Goal: Contribute content: Contribute content

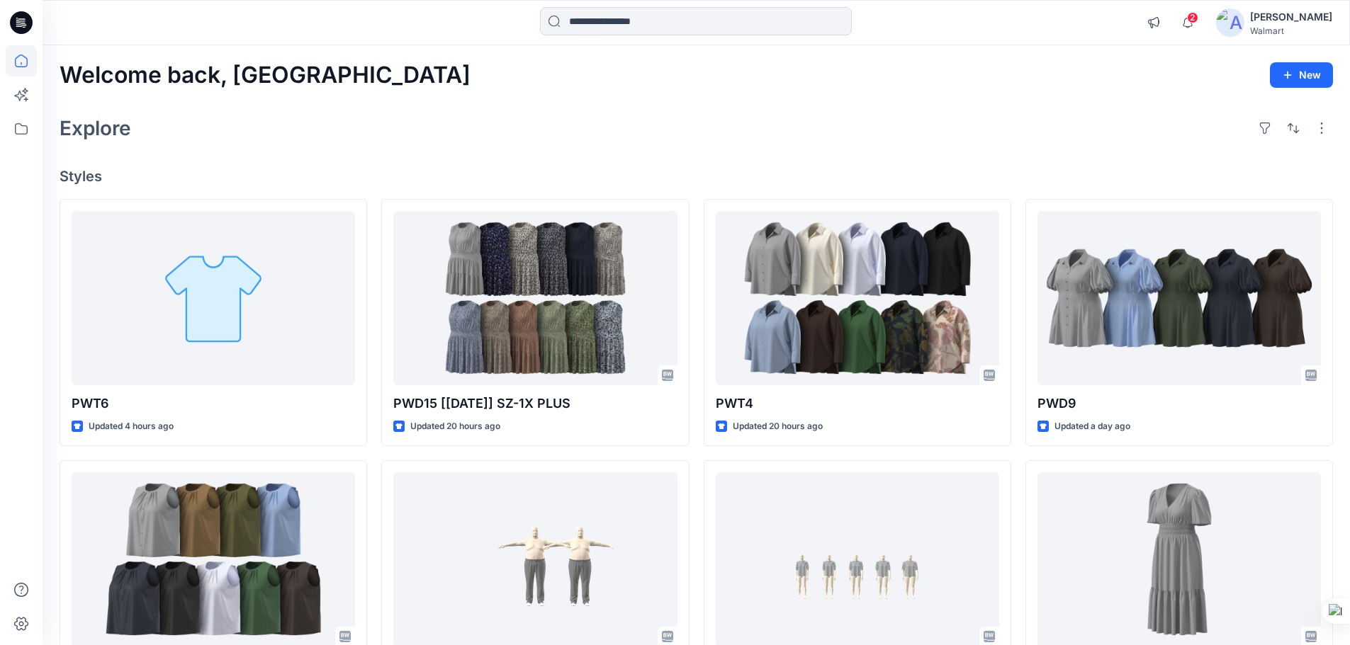
drag, startPoint x: 18, startPoint y: 26, endPoint x: 23, endPoint y: 20, distance: 8.1
click at [18, 26] on icon at bounding box center [21, 22] width 23 height 45
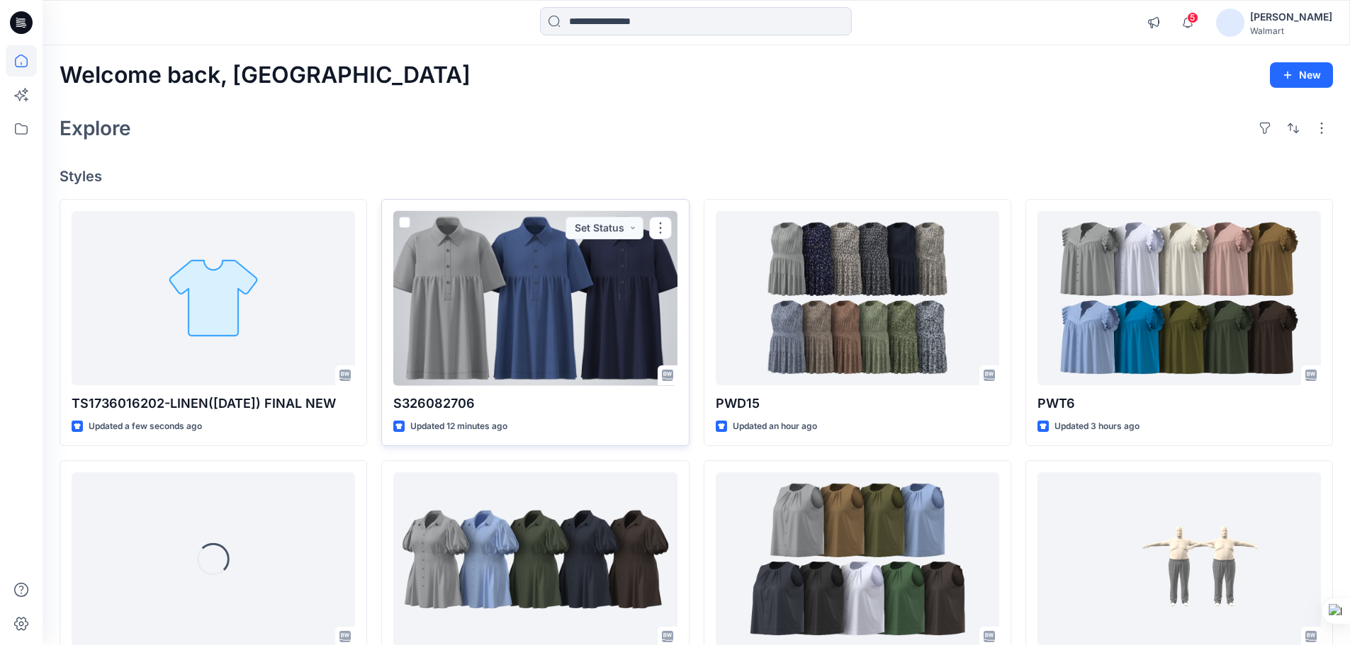
click at [583, 320] on div at bounding box center [534, 298] width 283 height 175
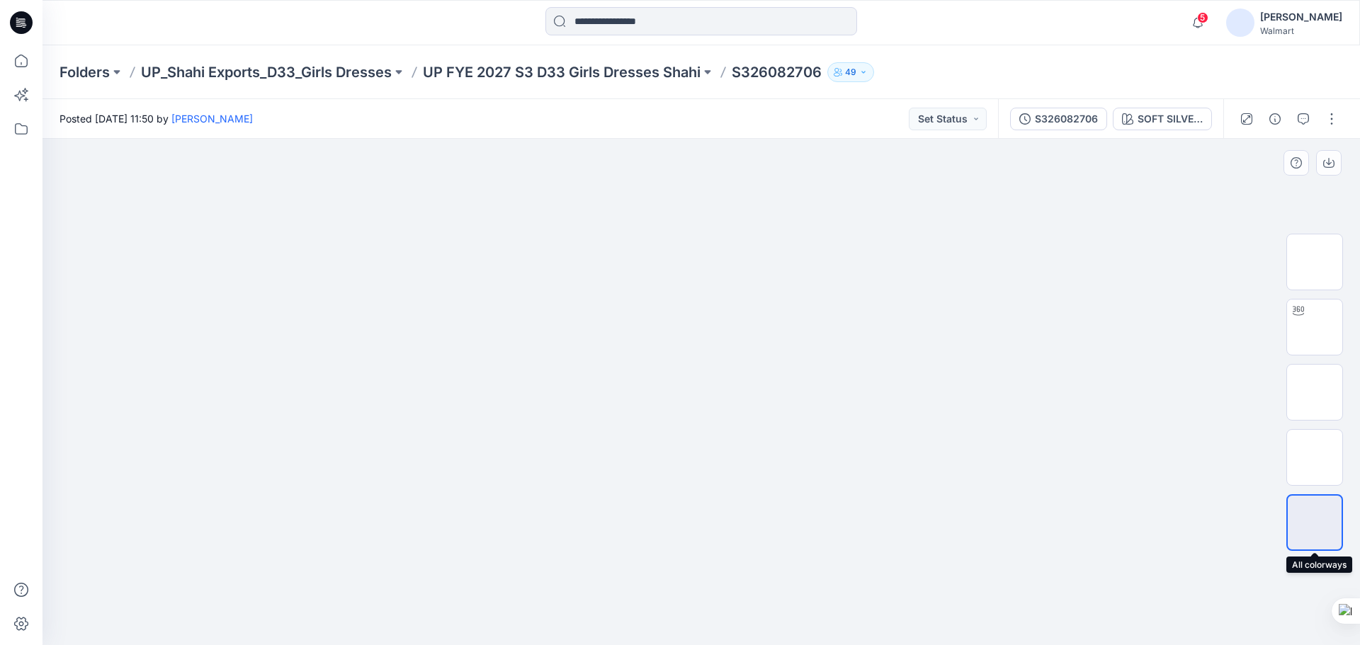
click at [1315, 523] on img at bounding box center [1315, 523] width 0 height 0
click at [1314, 336] on img at bounding box center [1314, 327] width 55 height 45
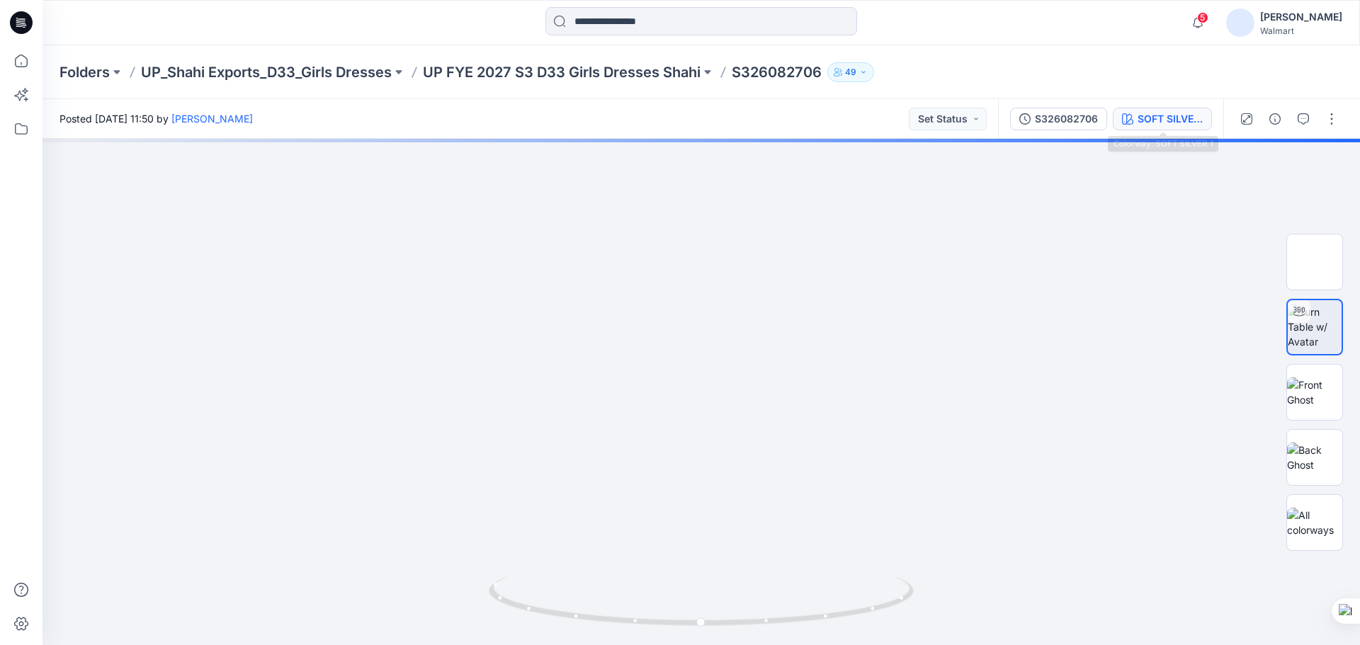
click at [1150, 121] on div "SOFT SILVER 1" at bounding box center [1170, 119] width 65 height 16
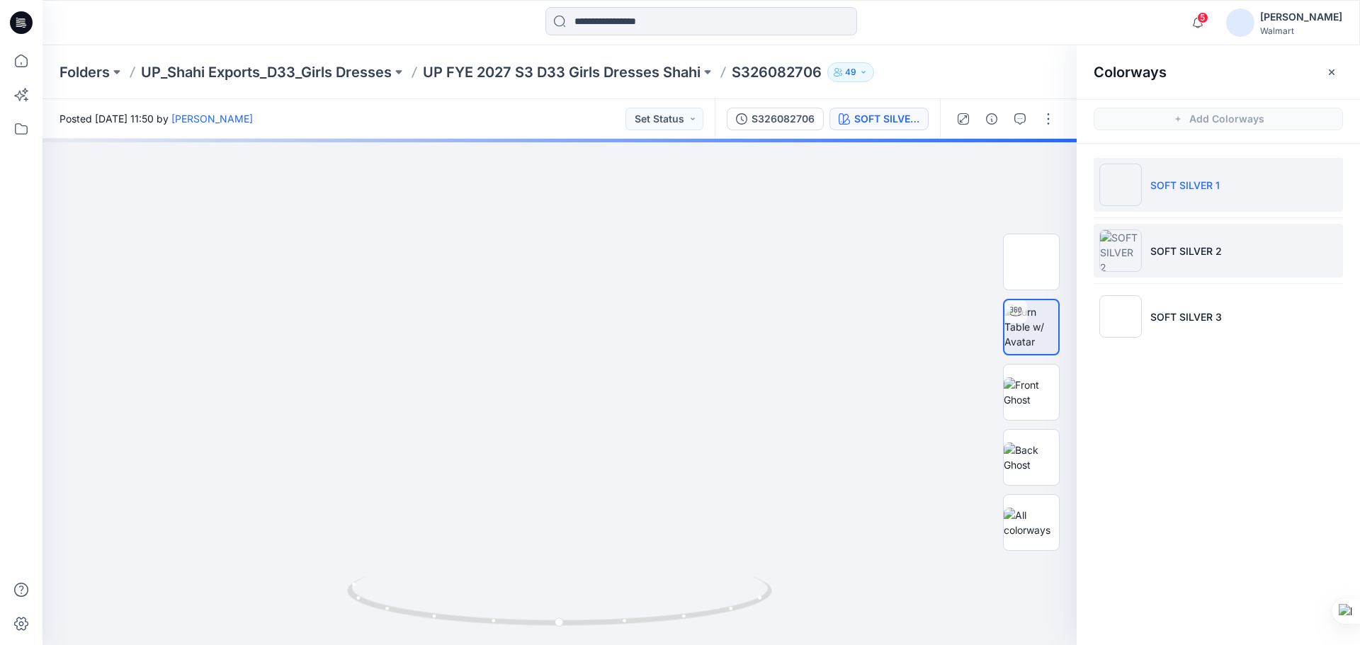
click at [1197, 265] on li "SOFT SILVER 2" at bounding box center [1218, 251] width 249 height 54
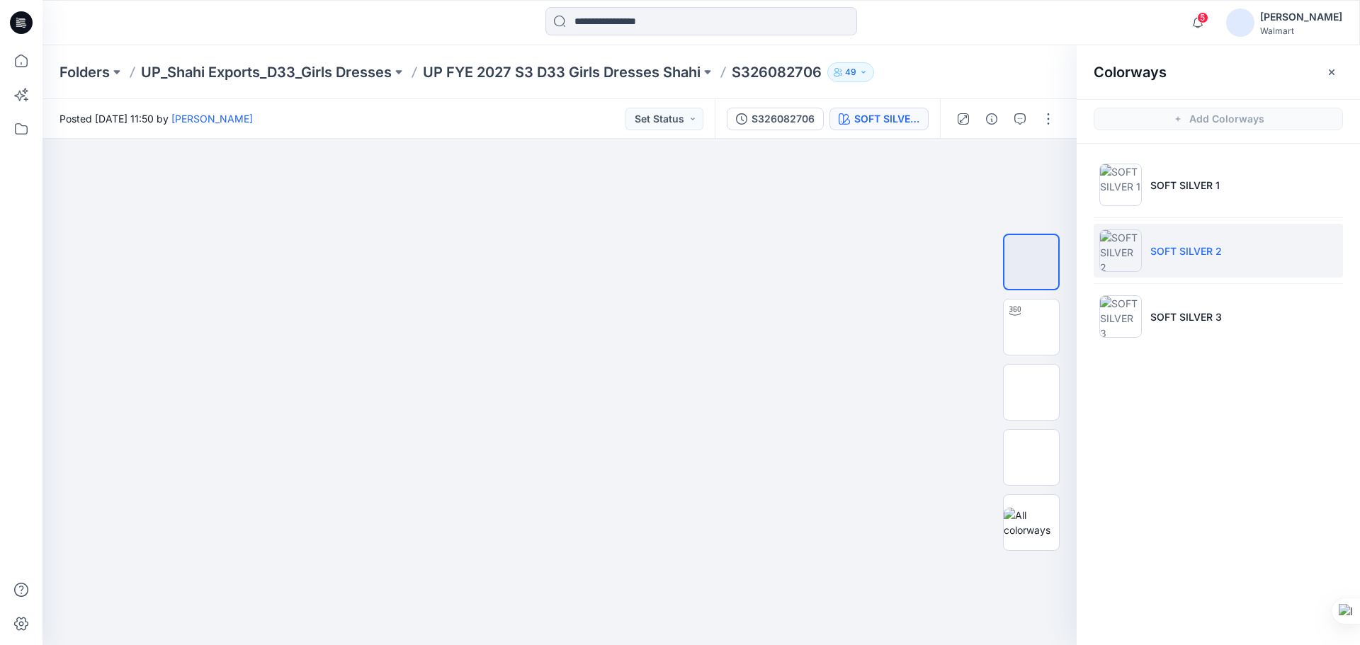
drag, startPoint x: 1049, startPoint y: 117, endPoint x: 1076, endPoint y: 131, distance: 30.4
click at [1048, 116] on button "button" at bounding box center [1048, 119] width 23 height 23
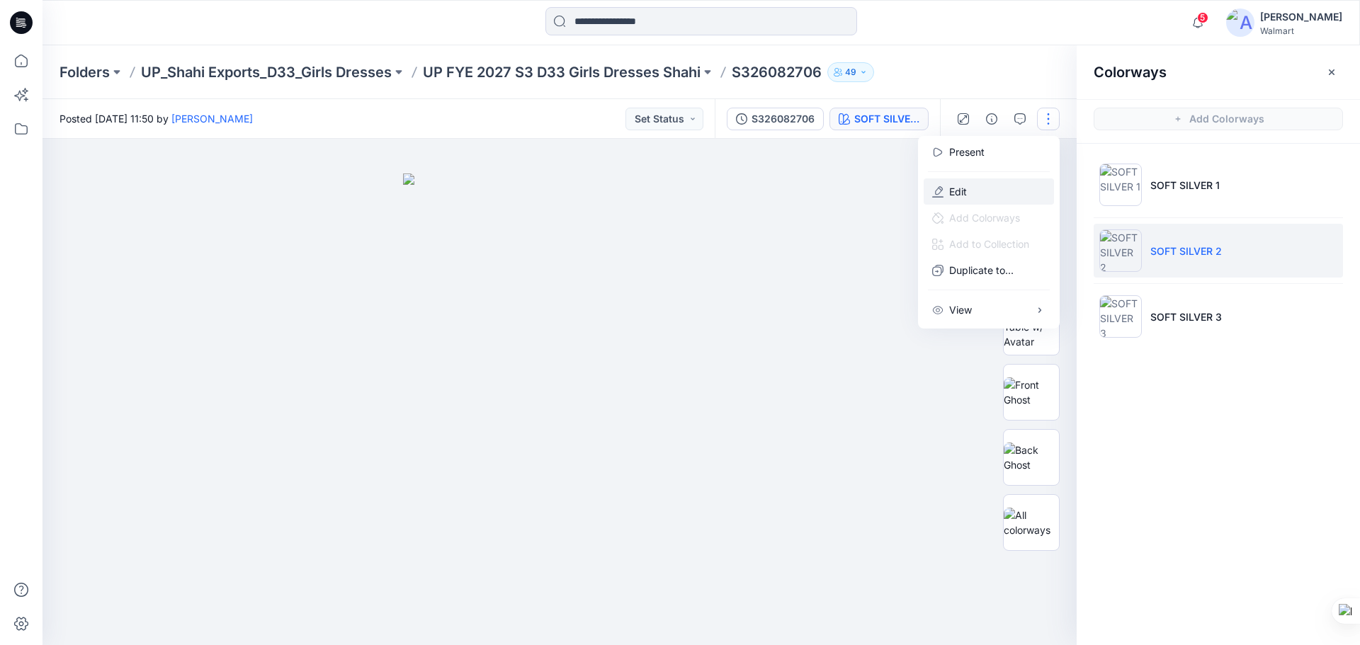
click at [973, 196] on button "Edit" at bounding box center [989, 192] width 130 height 26
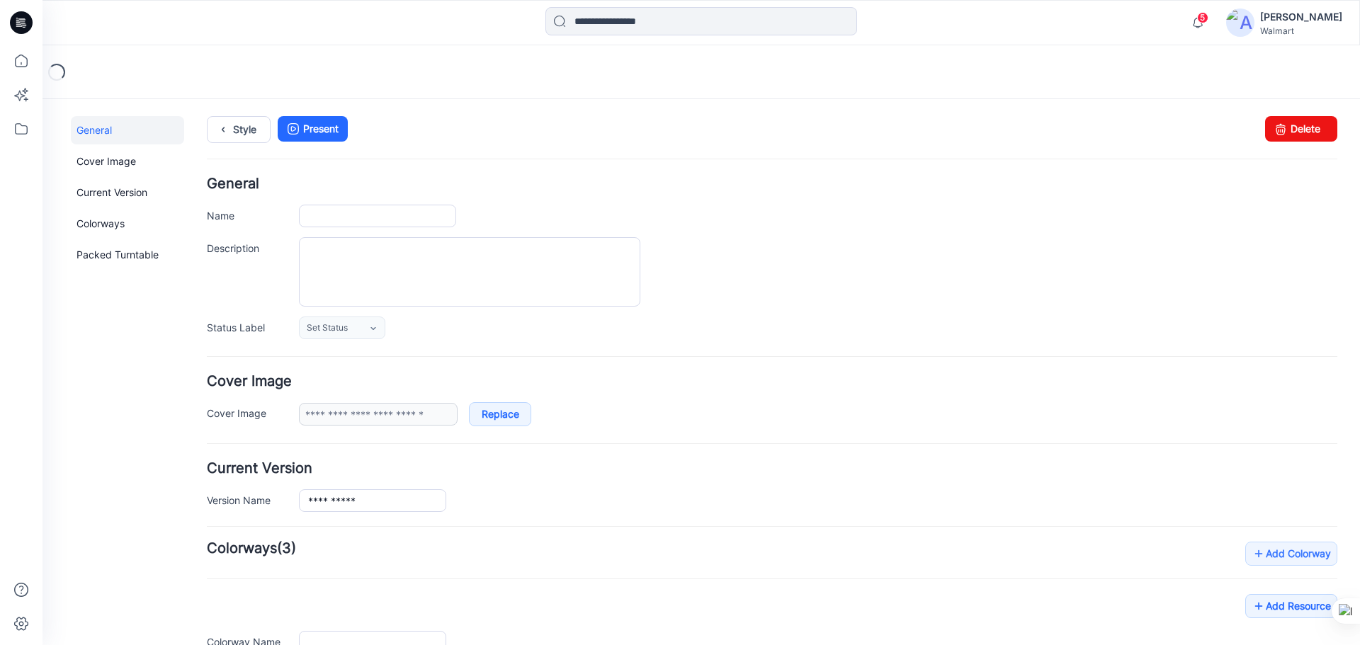
type input "**********"
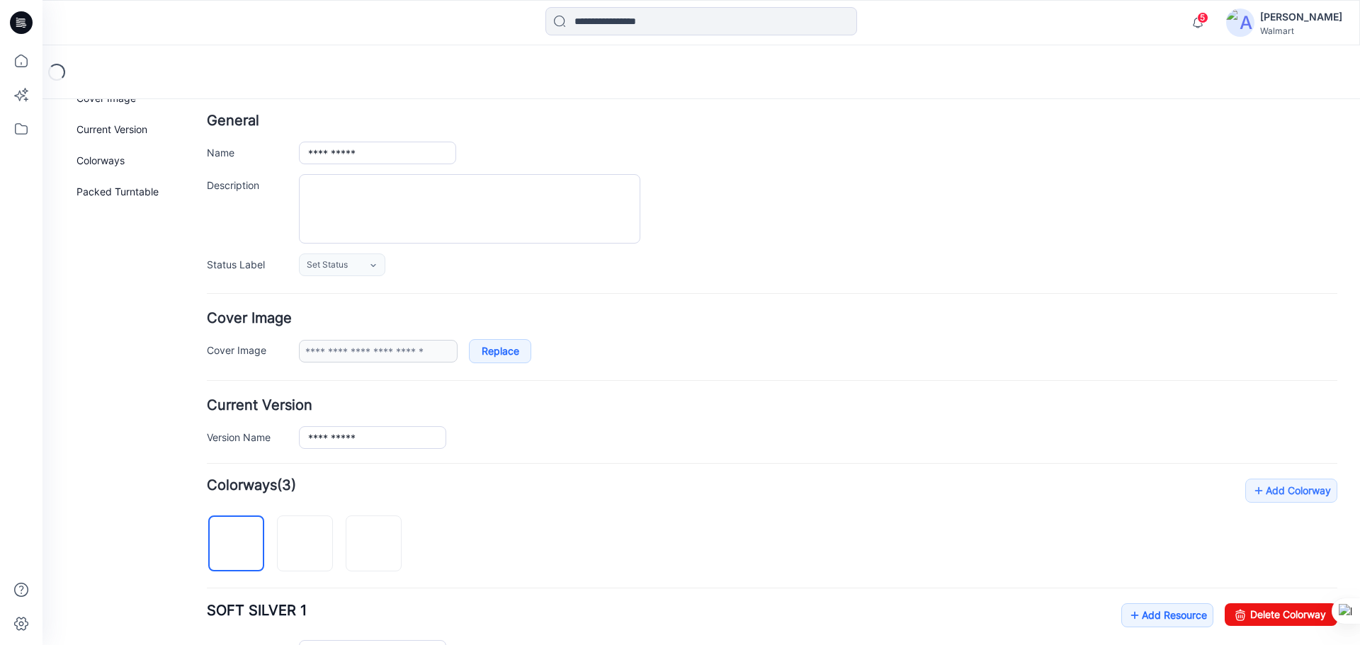
scroll to position [425, 0]
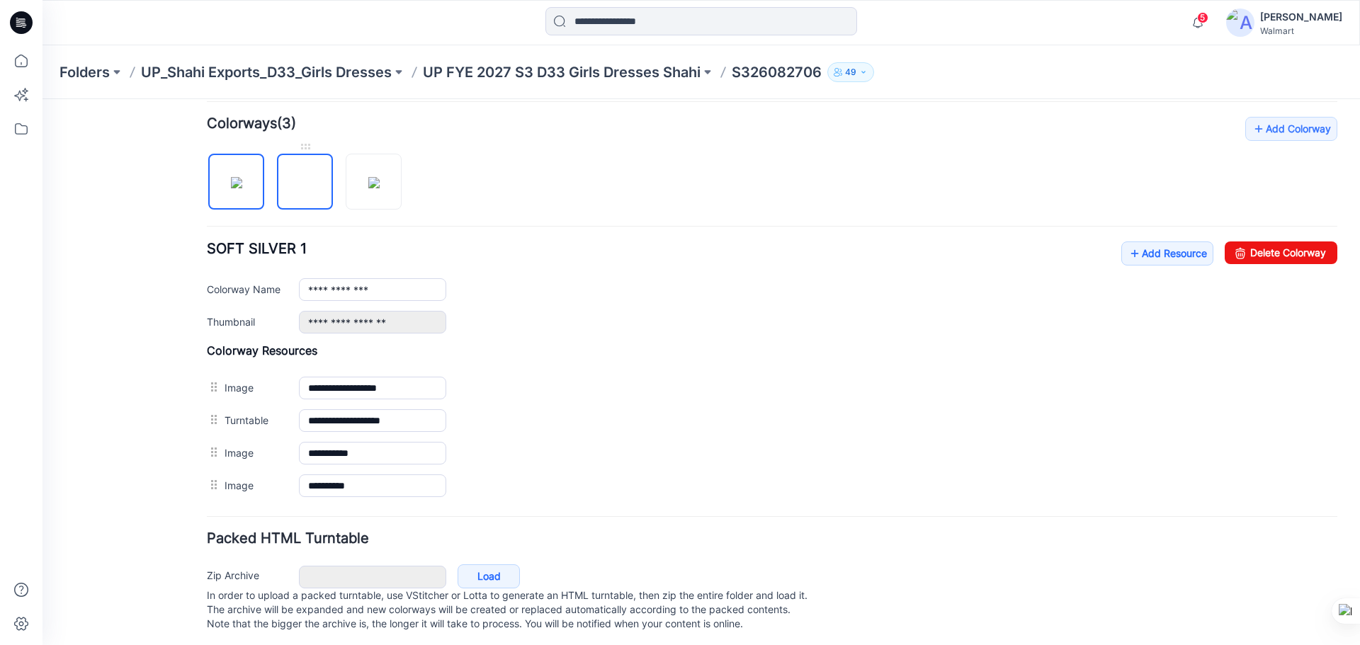
click at [305, 183] on img at bounding box center [305, 183] width 0 height 0
click at [380, 188] on img at bounding box center [373, 182] width 11 height 11
click at [305, 183] on img at bounding box center [305, 183] width 0 height 0
drag, startPoint x: 1238, startPoint y: 254, endPoint x: 795, endPoint y: 147, distance: 456.2
click at [1238, 254] on link "Delete Colorway" at bounding box center [1281, 253] width 113 height 23
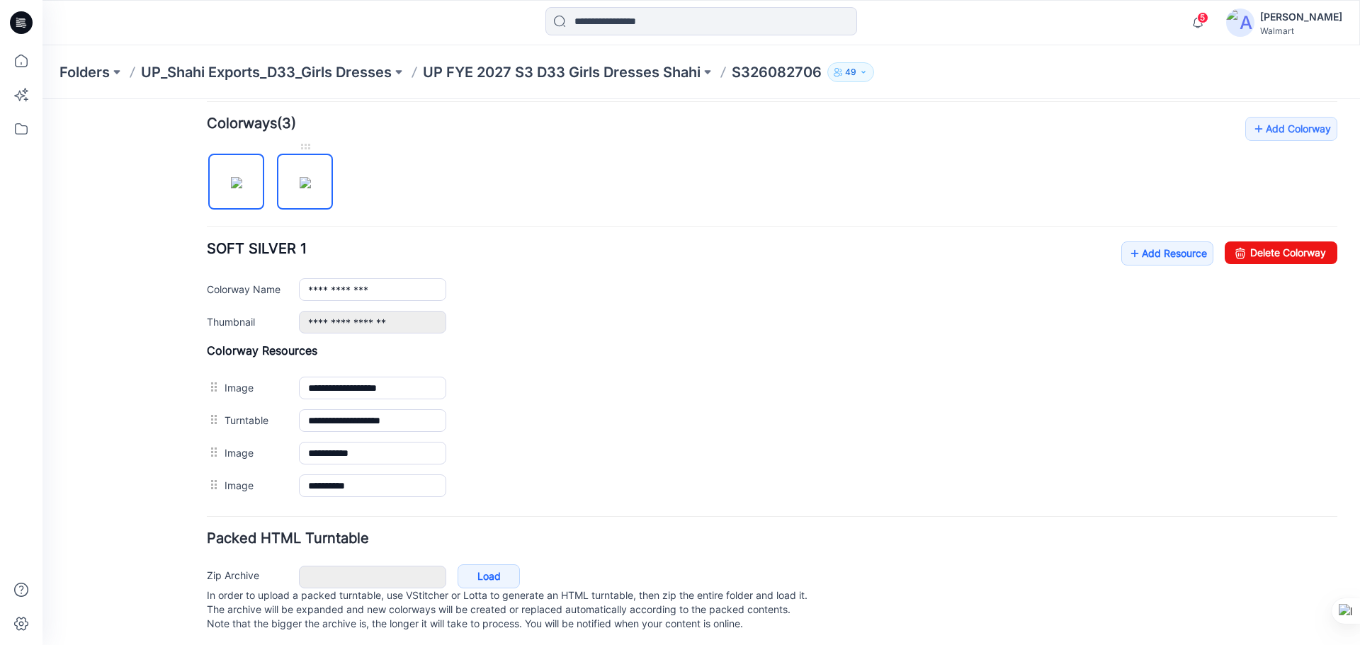
click at [304, 188] on img at bounding box center [305, 182] width 11 height 11
drag, startPoint x: 1262, startPoint y: 256, endPoint x: 768, endPoint y: 146, distance: 506.0
click at [1262, 256] on link "Delete Colorway" at bounding box center [1281, 253] width 113 height 23
type input "**********"
click at [242, 188] on img at bounding box center [236, 182] width 11 height 11
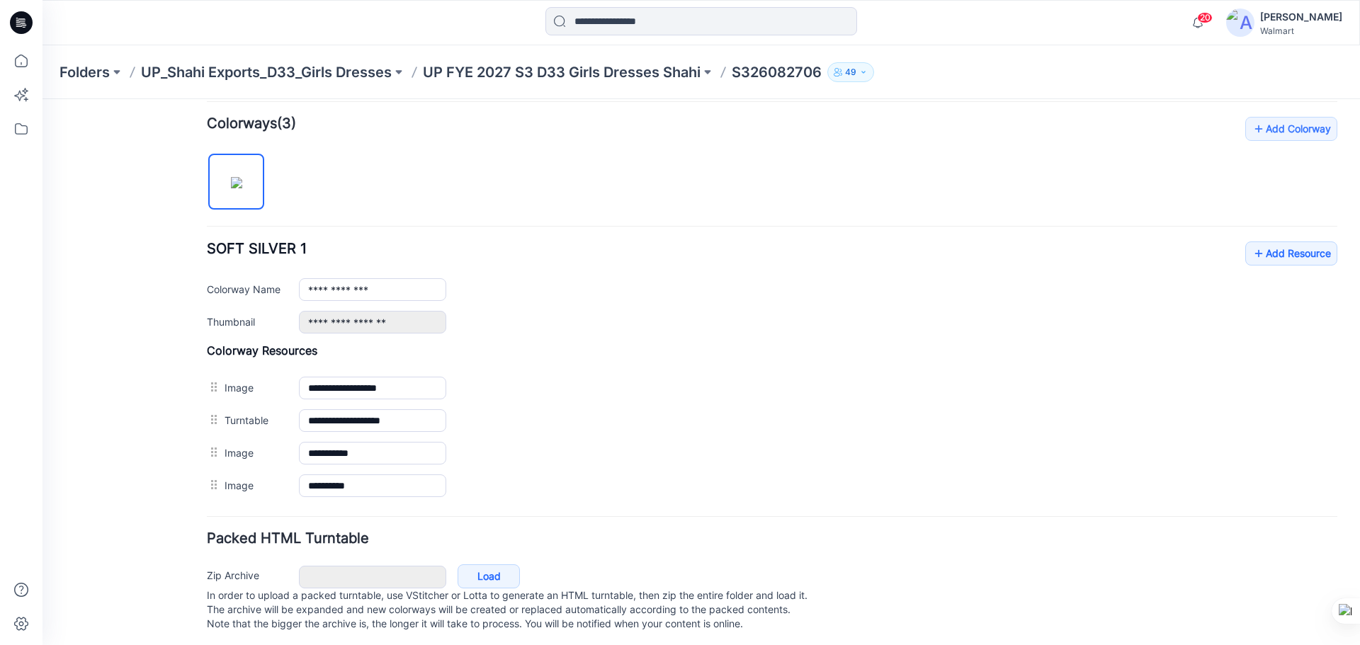
click at [21, 28] on icon at bounding box center [21, 22] width 23 height 23
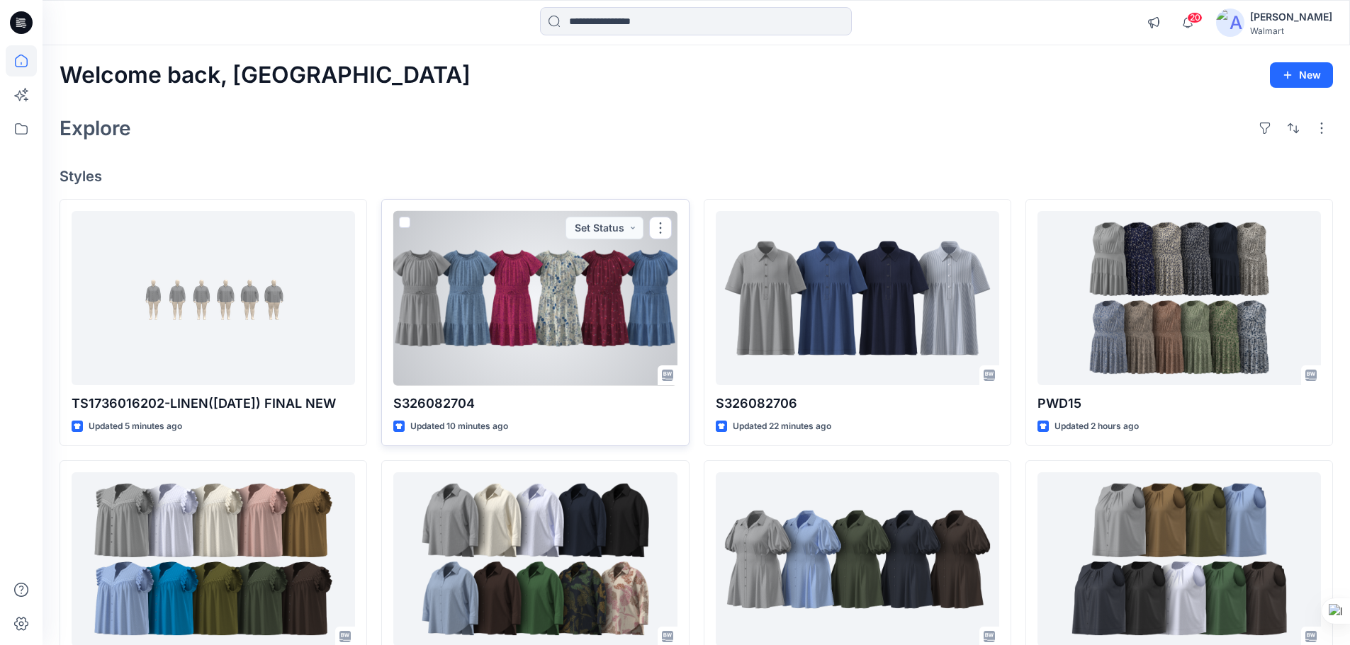
click at [546, 310] on div at bounding box center [534, 298] width 283 height 175
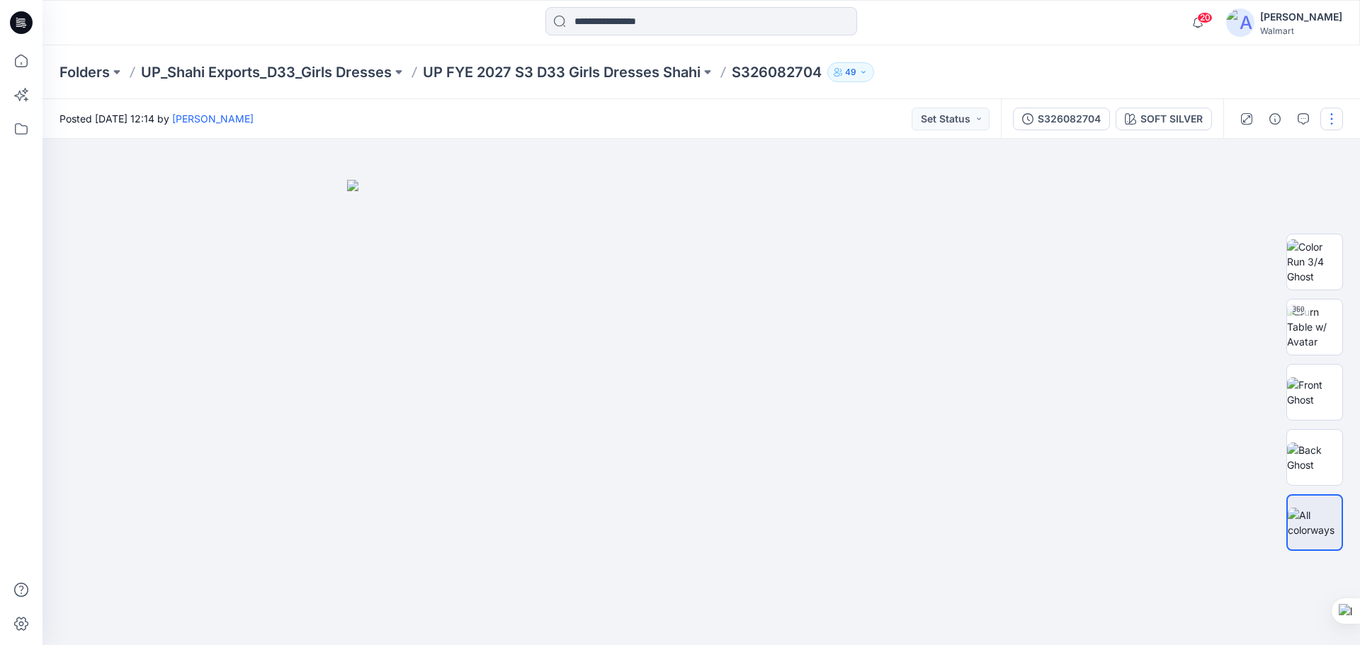
click at [1336, 123] on button "button" at bounding box center [1332, 119] width 23 height 23
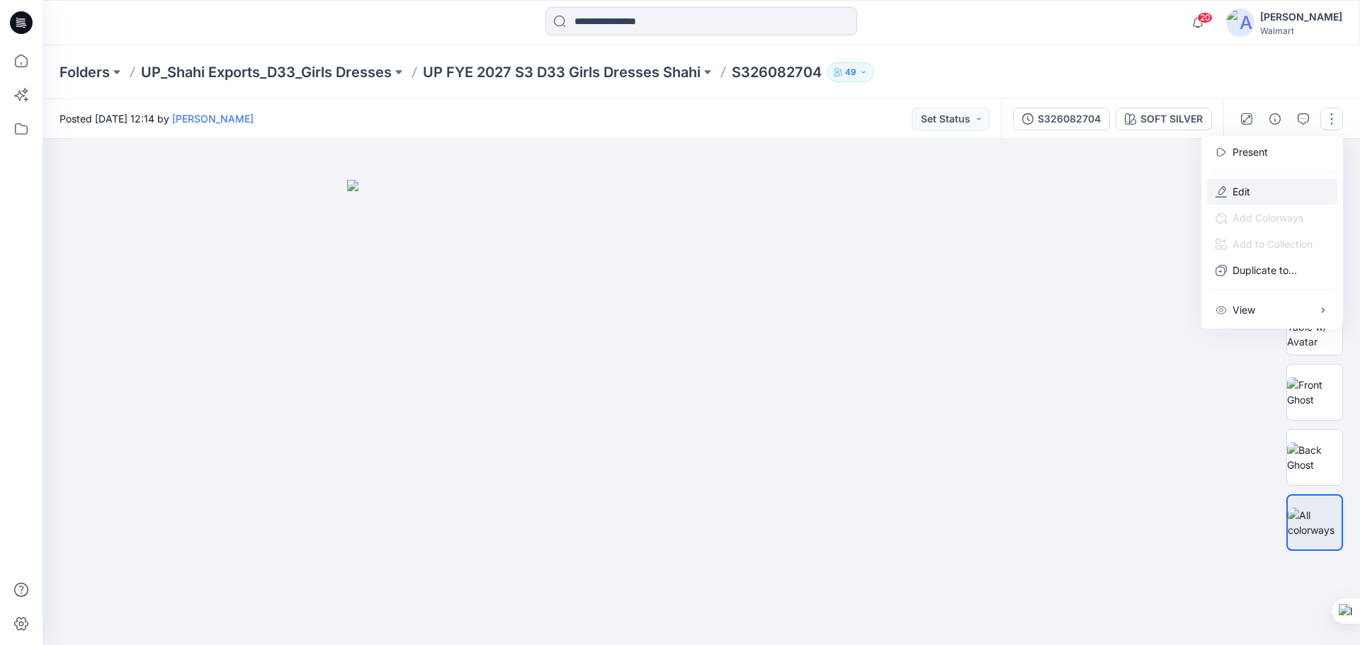
click at [1248, 193] on p "Edit" at bounding box center [1242, 191] width 18 height 15
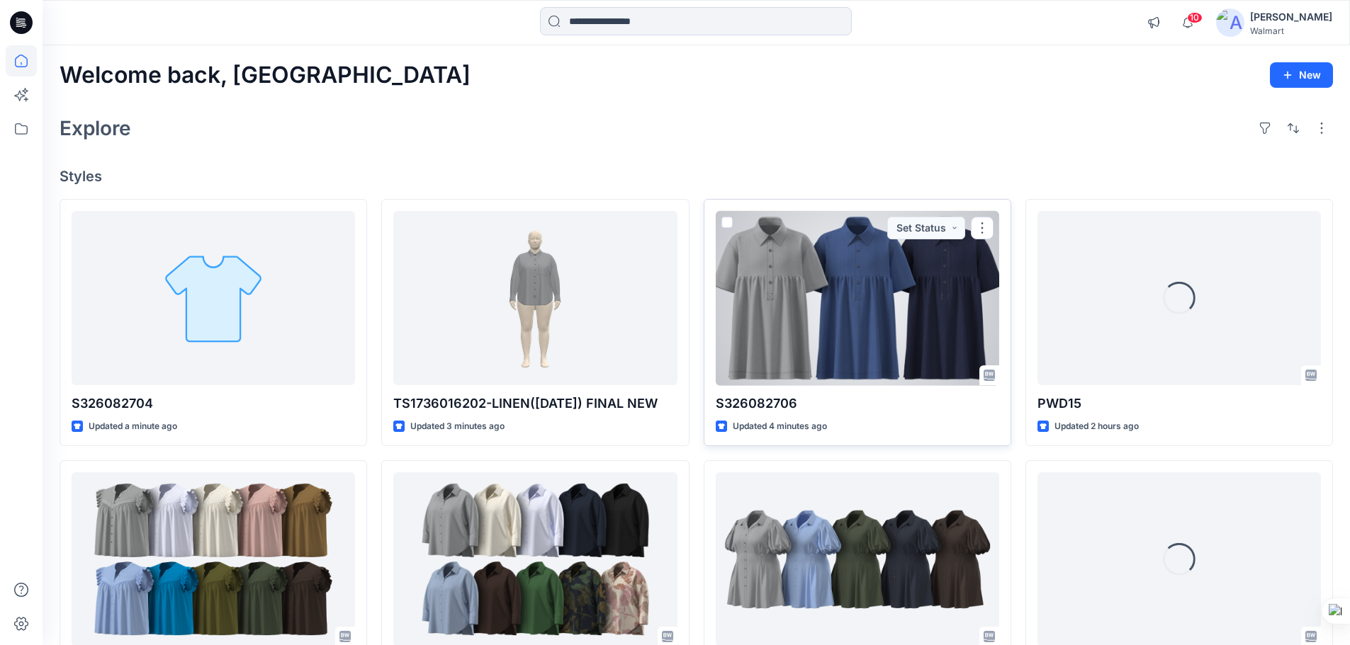
click at [808, 346] on div at bounding box center [857, 298] width 283 height 175
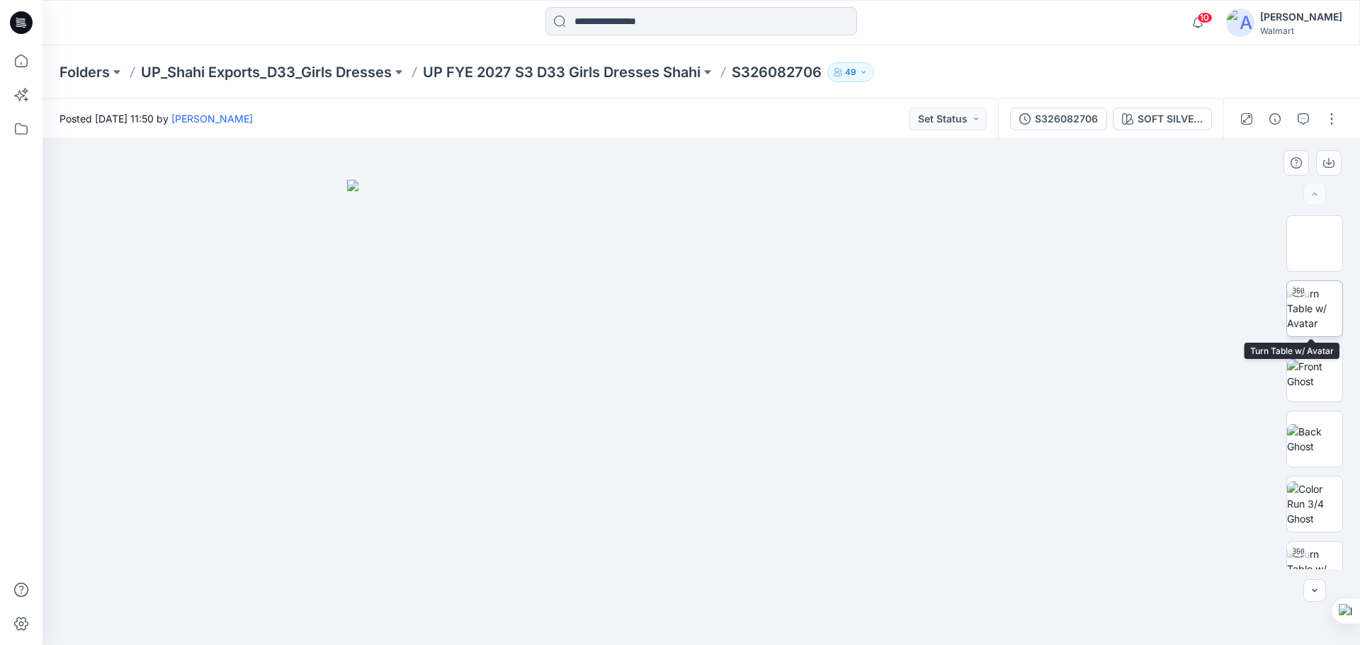
click at [1307, 312] on img at bounding box center [1314, 308] width 55 height 45
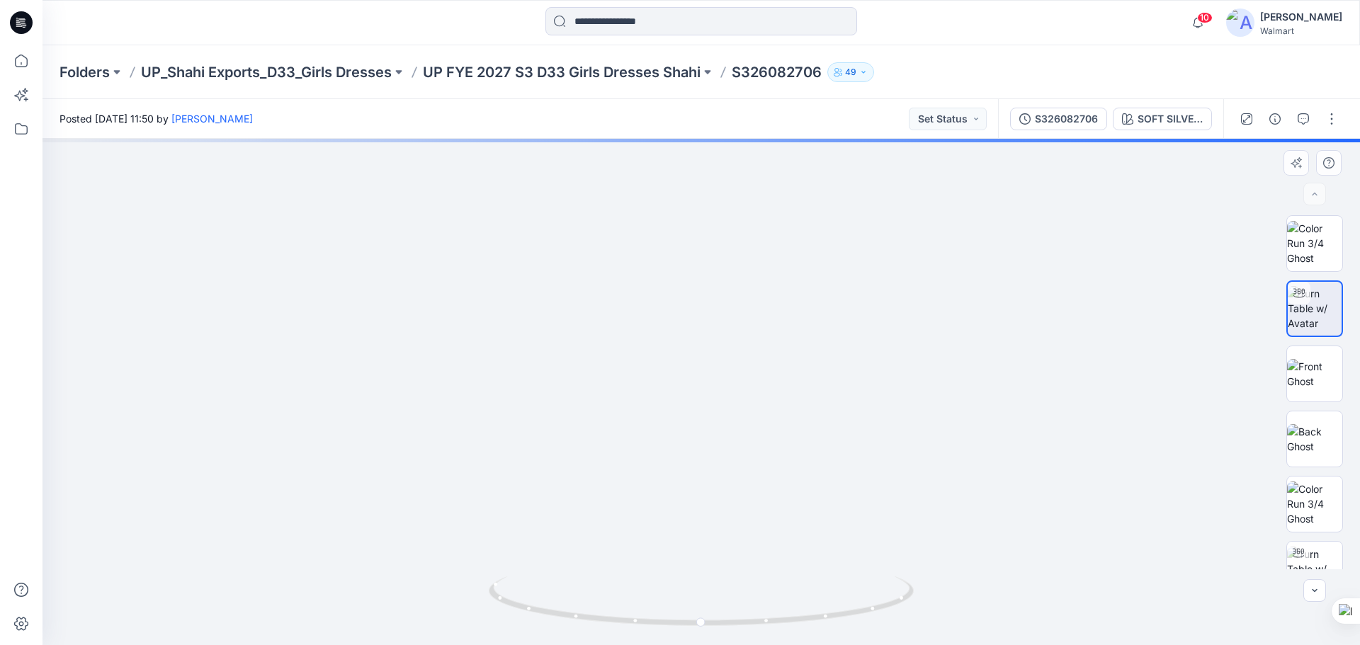
drag, startPoint x: 820, startPoint y: 491, endPoint x: 834, endPoint y: 436, distance: 56.4
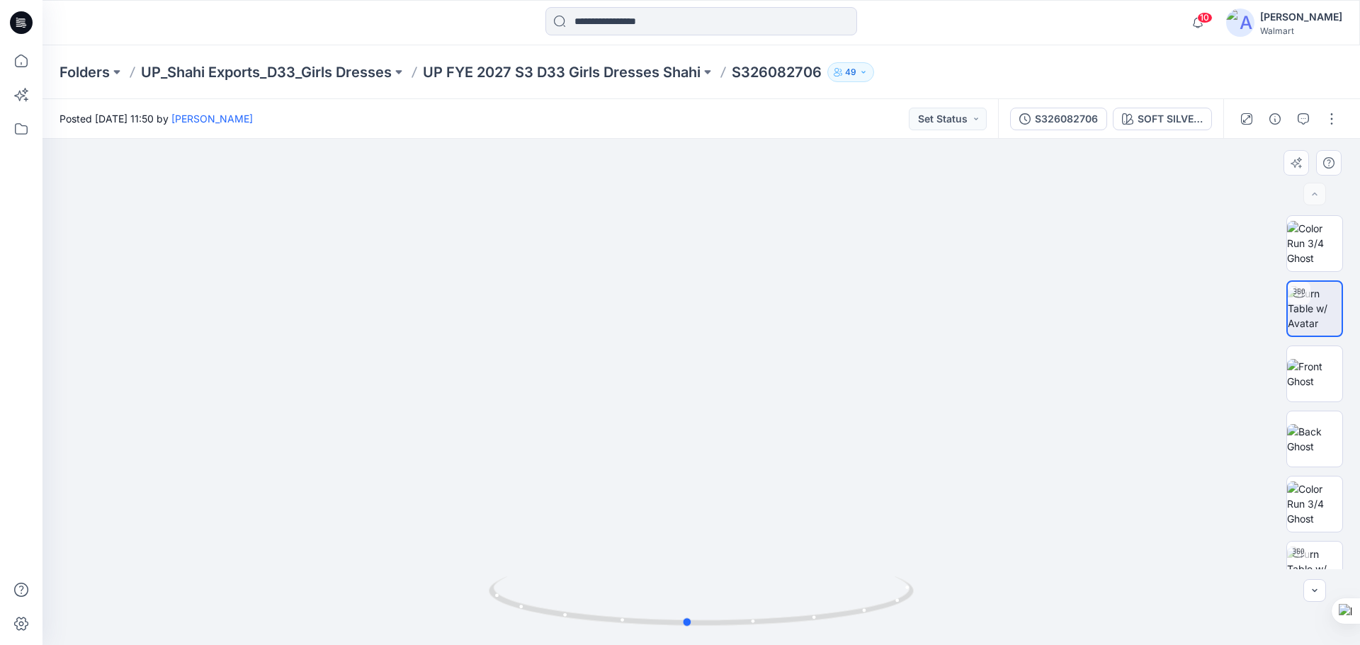
drag, startPoint x: 865, startPoint y: 616, endPoint x: 922, endPoint y: 565, distance: 75.8
click at [855, 589] on icon at bounding box center [703, 603] width 429 height 53
click at [1317, 251] on img at bounding box center [1314, 243] width 55 height 45
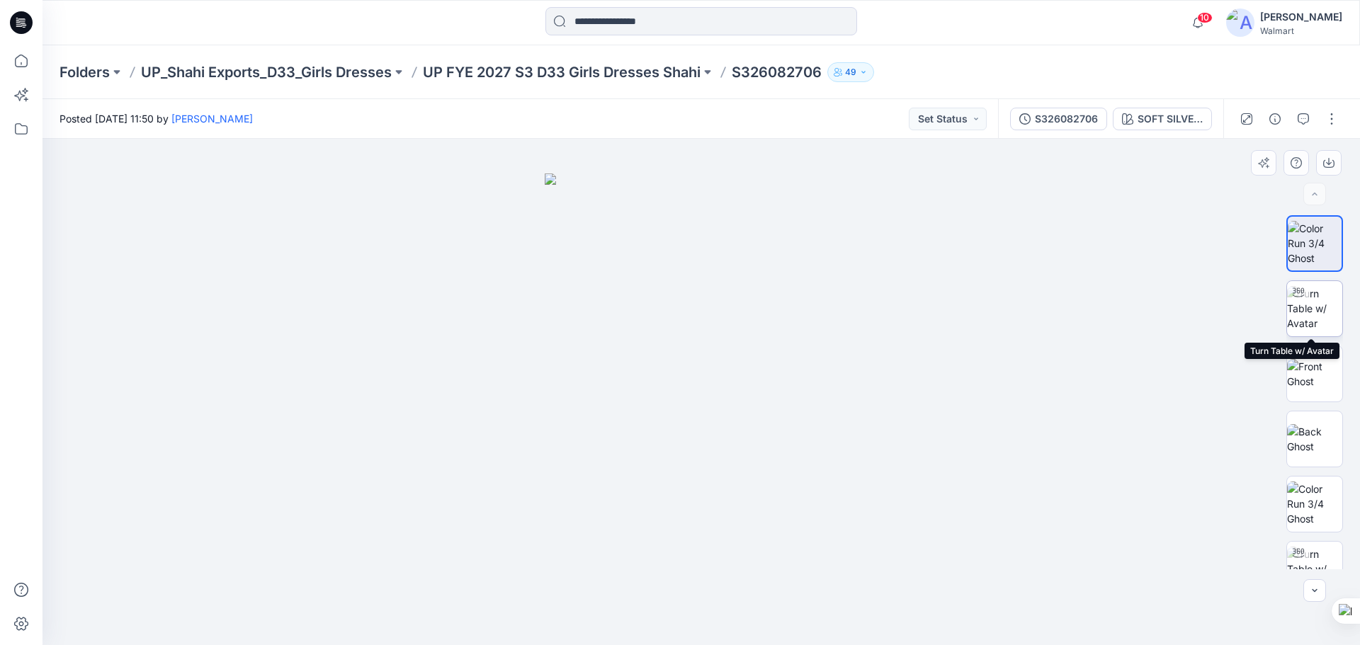
click at [1304, 308] on img at bounding box center [1314, 308] width 55 height 45
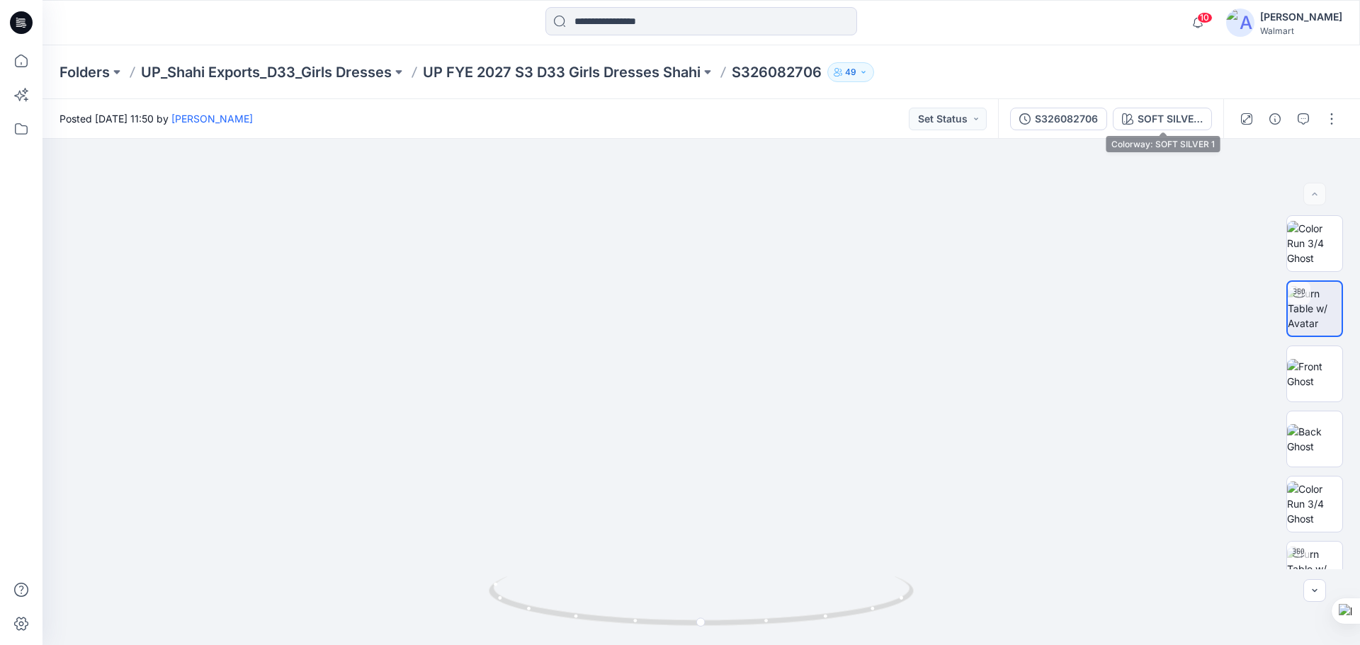
click at [1148, 125] on div "SOFT SILVER 1" at bounding box center [1170, 119] width 65 height 16
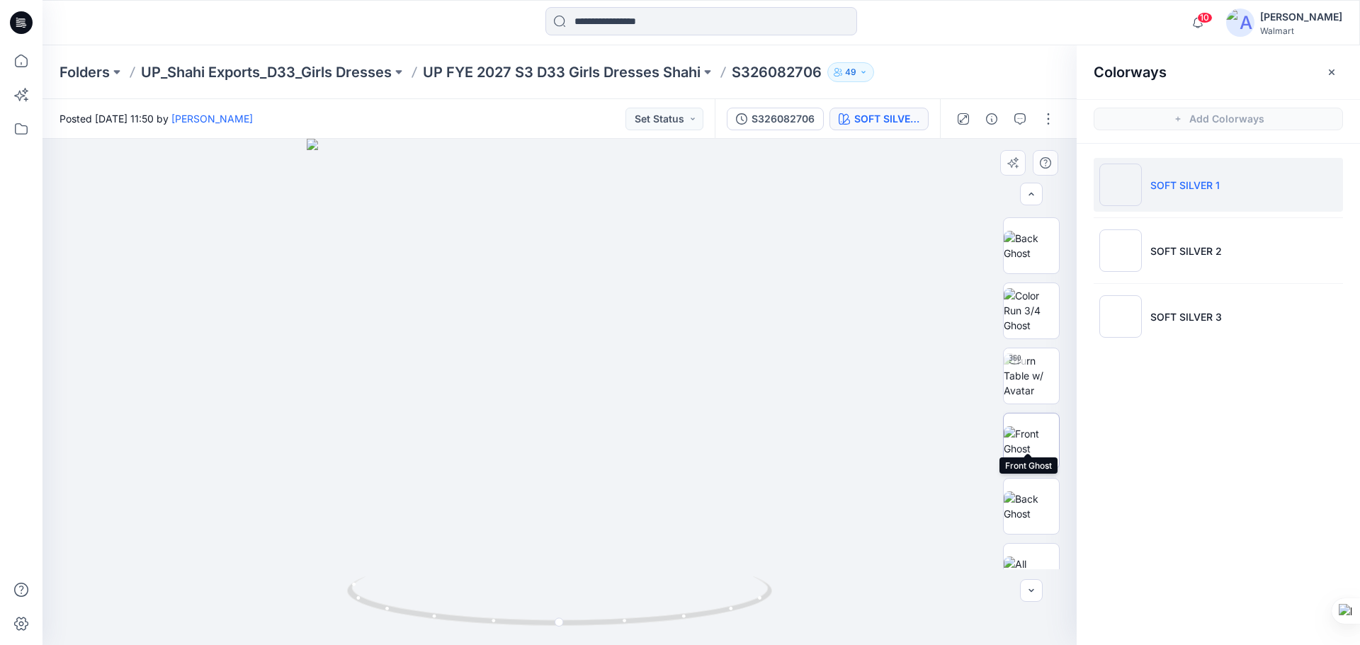
scroll to position [213, 0]
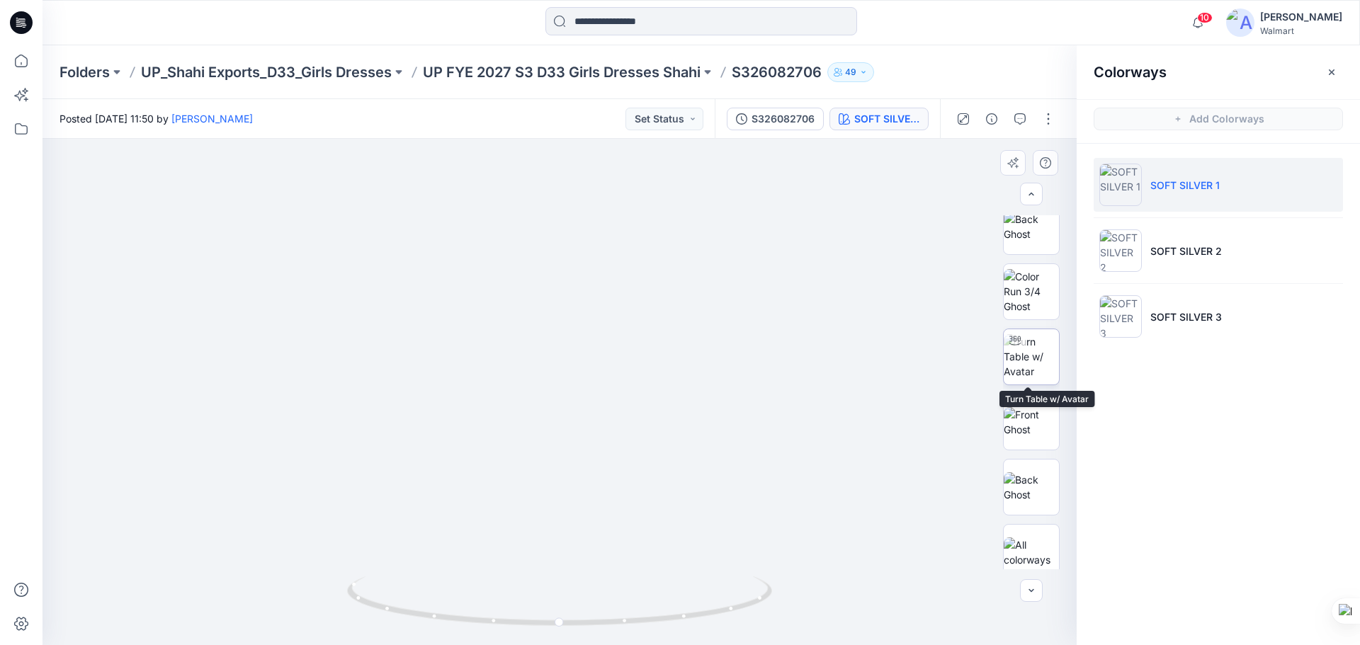
click at [1046, 366] on img at bounding box center [1031, 356] width 55 height 45
drag, startPoint x: 615, startPoint y: 505, endPoint x: 616, endPoint y: 407, distance: 98.5
drag, startPoint x: 616, startPoint y: 405, endPoint x: 615, endPoint y: 426, distance: 21.3
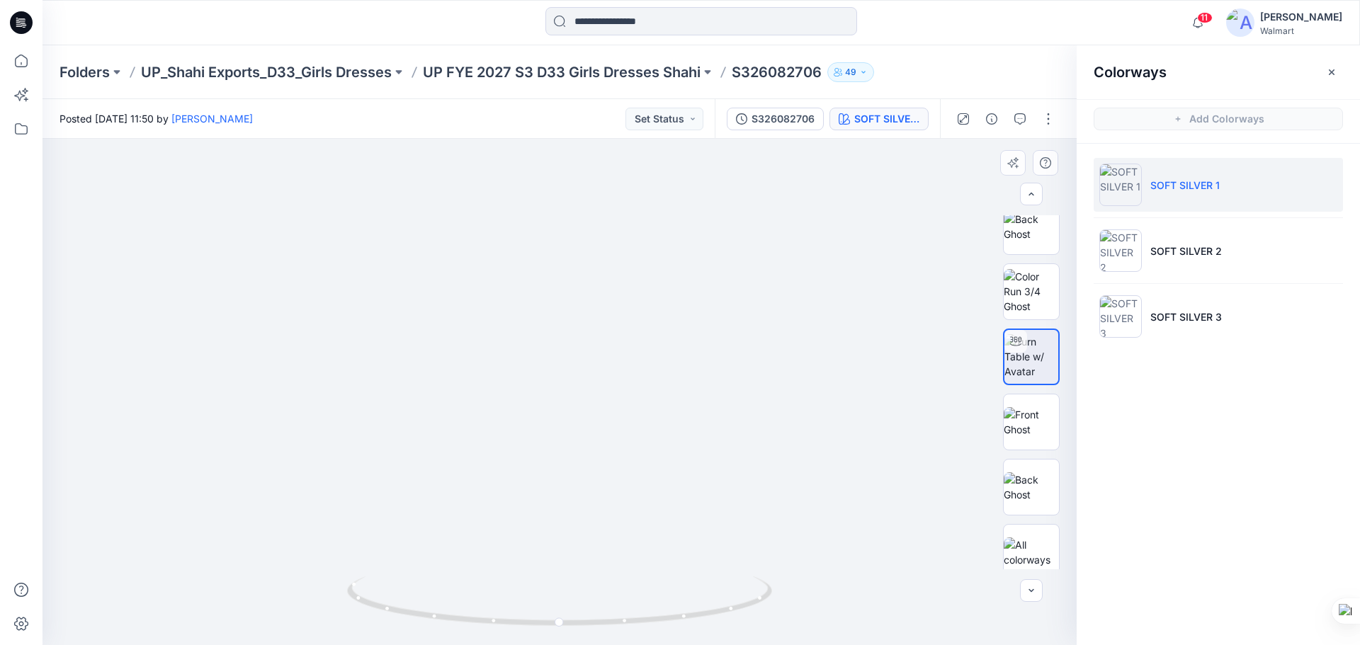
drag, startPoint x: 615, startPoint y: 465, endPoint x: 615, endPoint y: 183, distance: 282.7
drag, startPoint x: 643, startPoint y: 619, endPoint x: 453, endPoint y: 599, distance: 191.7
click at [453, 599] on icon at bounding box center [561, 603] width 429 height 53
drag, startPoint x: 636, startPoint y: 376, endPoint x: 638, endPoint y: 456, distance: 80.8
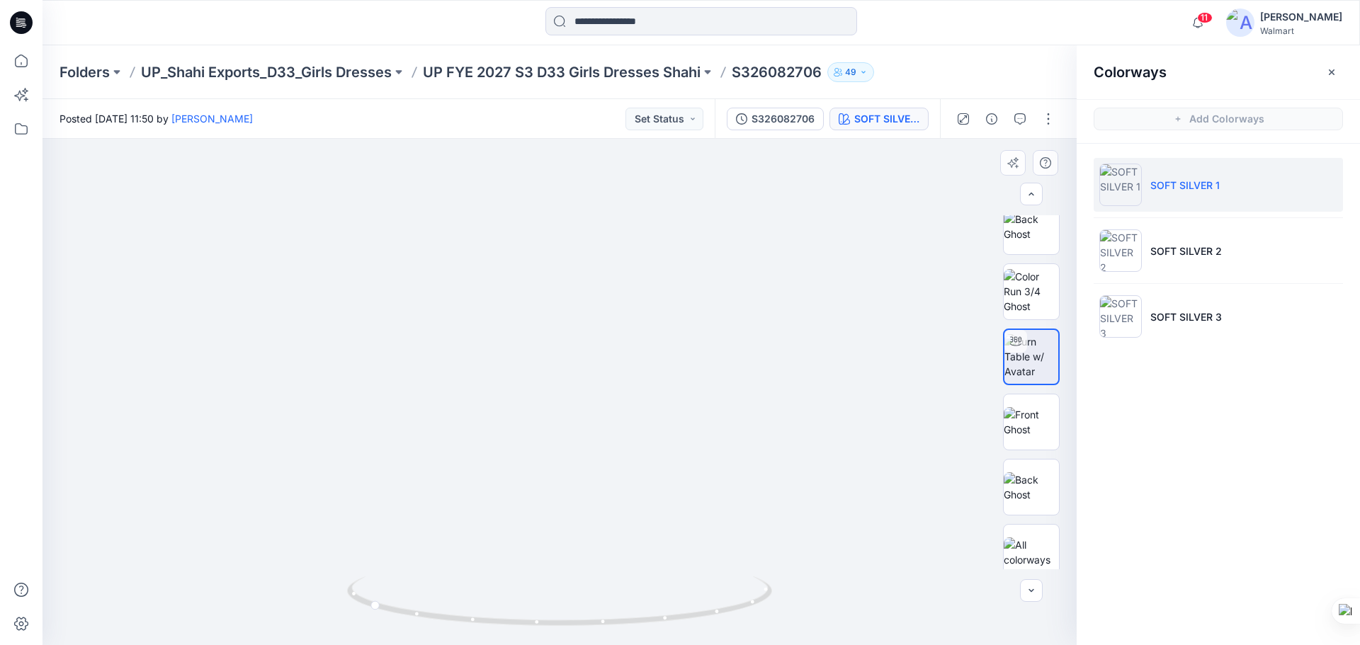
click at [638, 456] on img at bounding box center [562, 214] width 1142 height 864
drag, startPoint x: 575, startPoint y: 623, endPoint x: 747, endPoint y: 627, distance: 172.9
click at [747, 627] on icon at bounding box center [561, 603] width 429 height 53
drag, startPoint x: 26, startPoint y: 21, endPoint x: 40, endPoint y: 28, distance: 16.2
click at [25, 21] on icon at bounding box center [21, 22] width 23 height 23
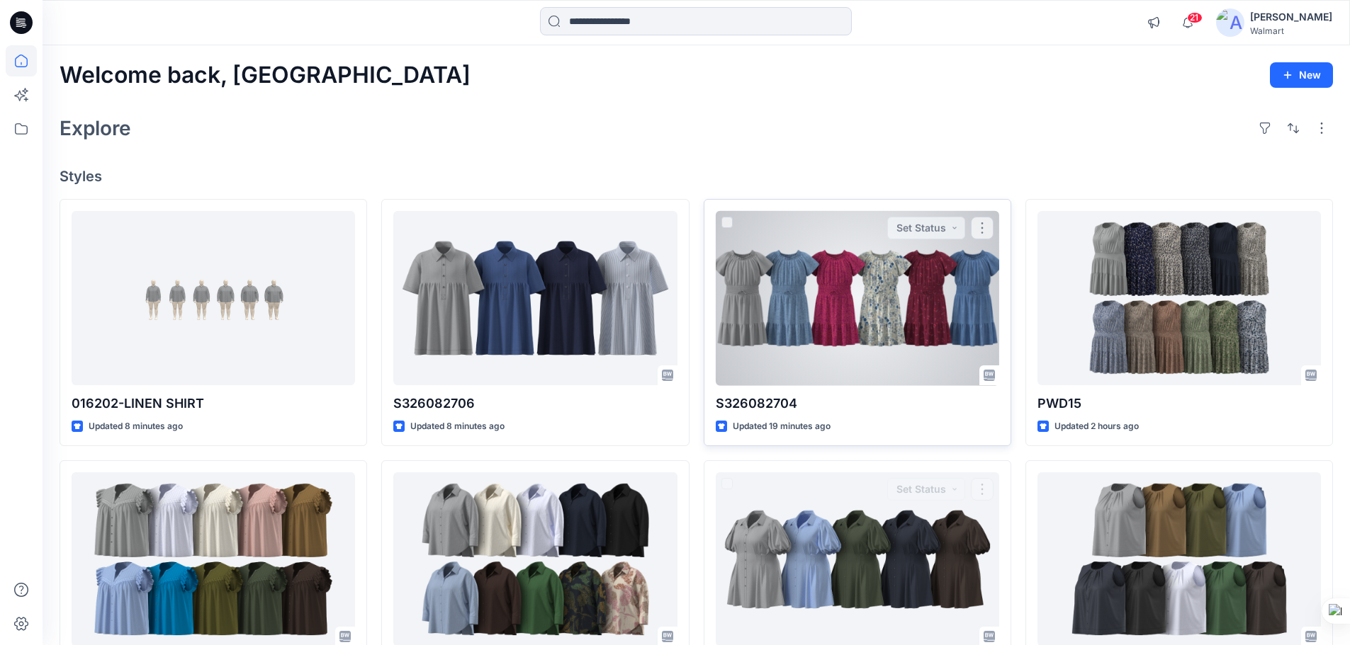
click at [832, 274] on div at bounding box center [857, 298] width 283 height 175
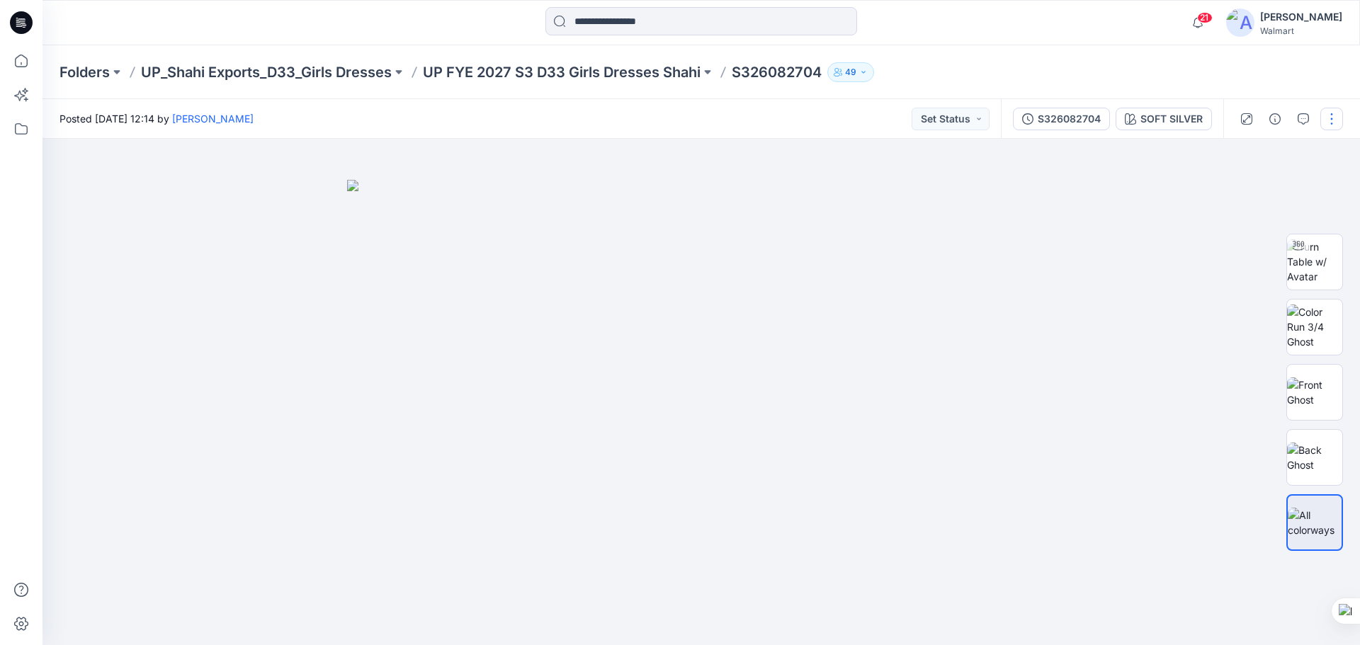
click at [1333, 123] on button "button" at bounding box center [1332, 119] width 23 height 23
click at [1244, 188] on p "Edit" at bounding box center [1242, 191] width 18 height 15
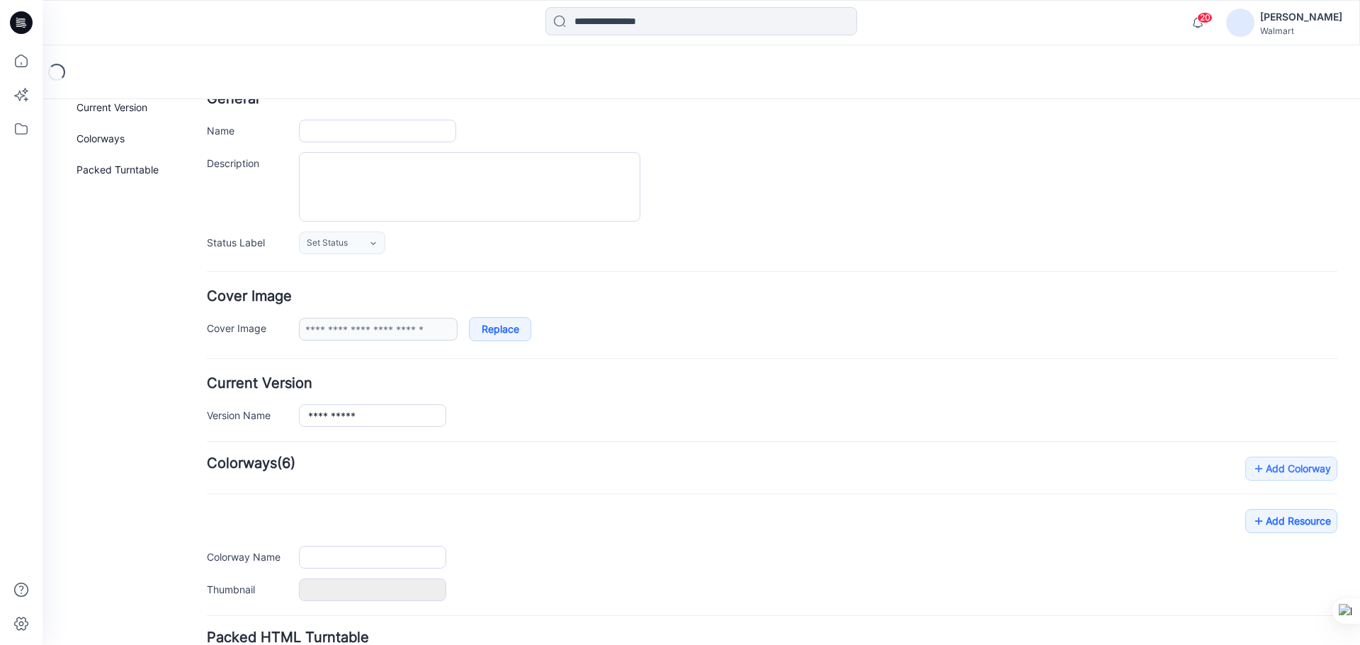
scroll to position [203, 0]
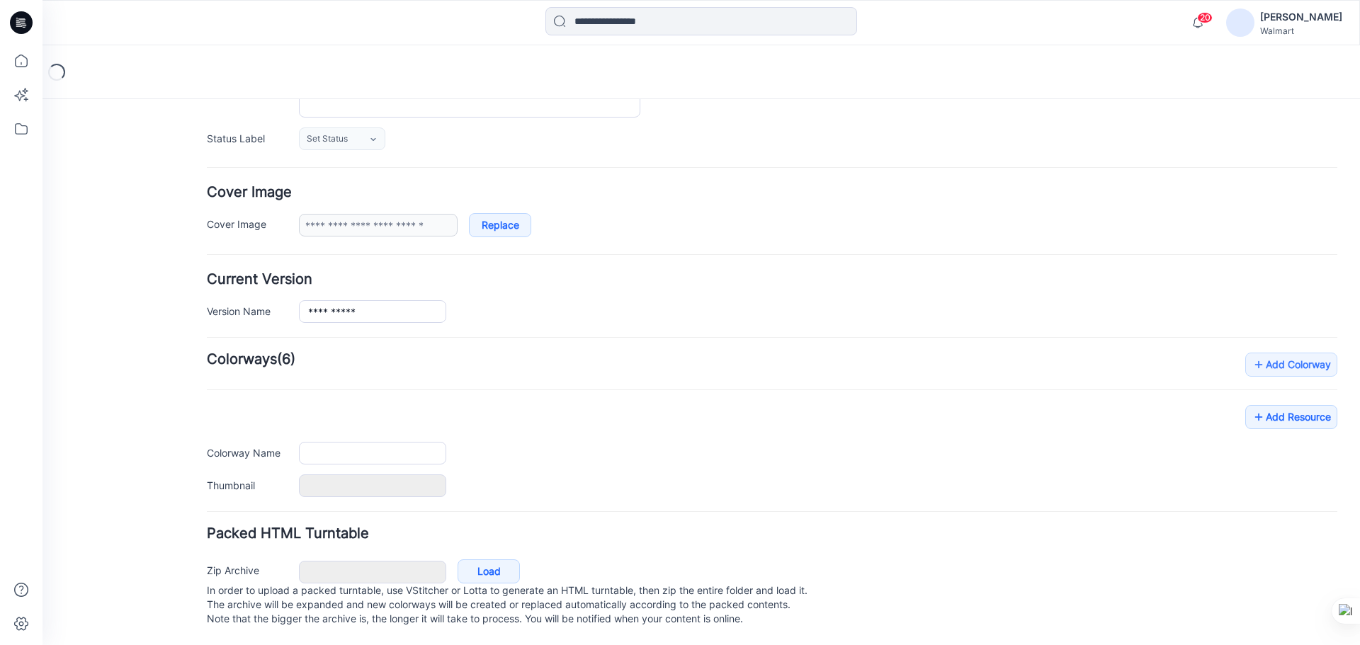
type input "**********"
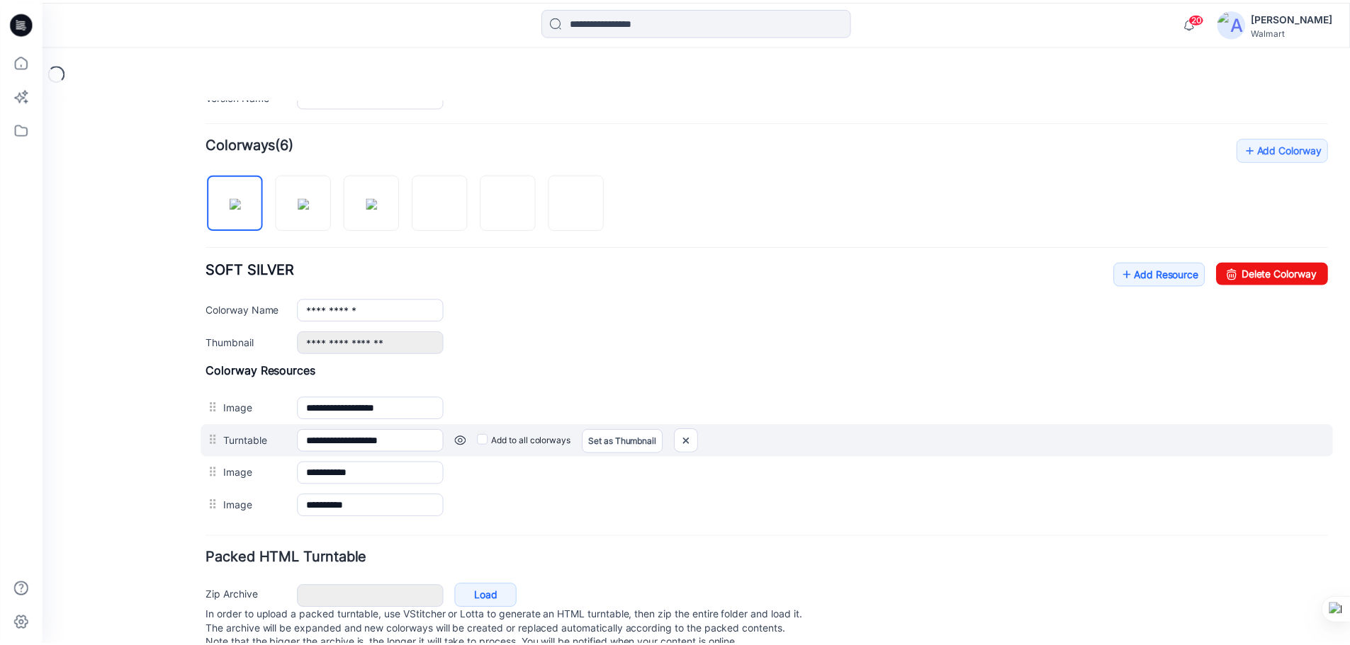
scroll to position [416, 0]
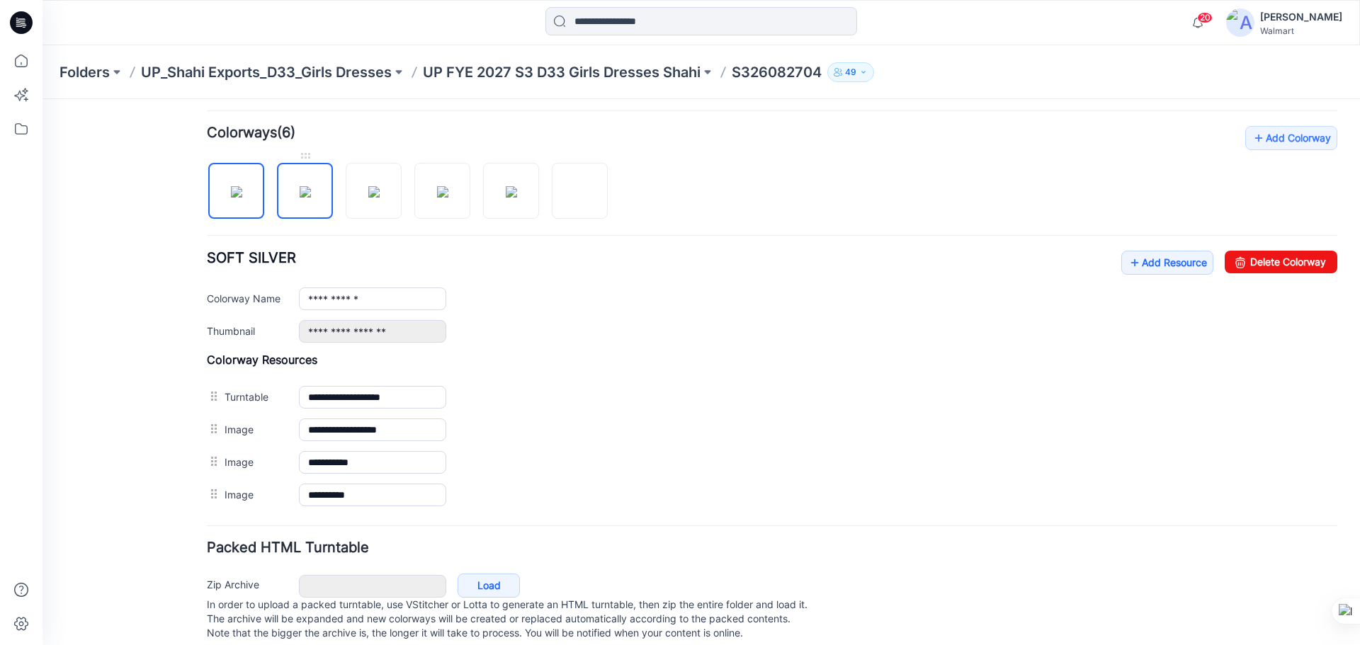
click at [300, 186] on img at bounding box center [305, 191] width 11 height 11
click at [380, 186] on img at bounding box center [373, 191] width 11 height 11
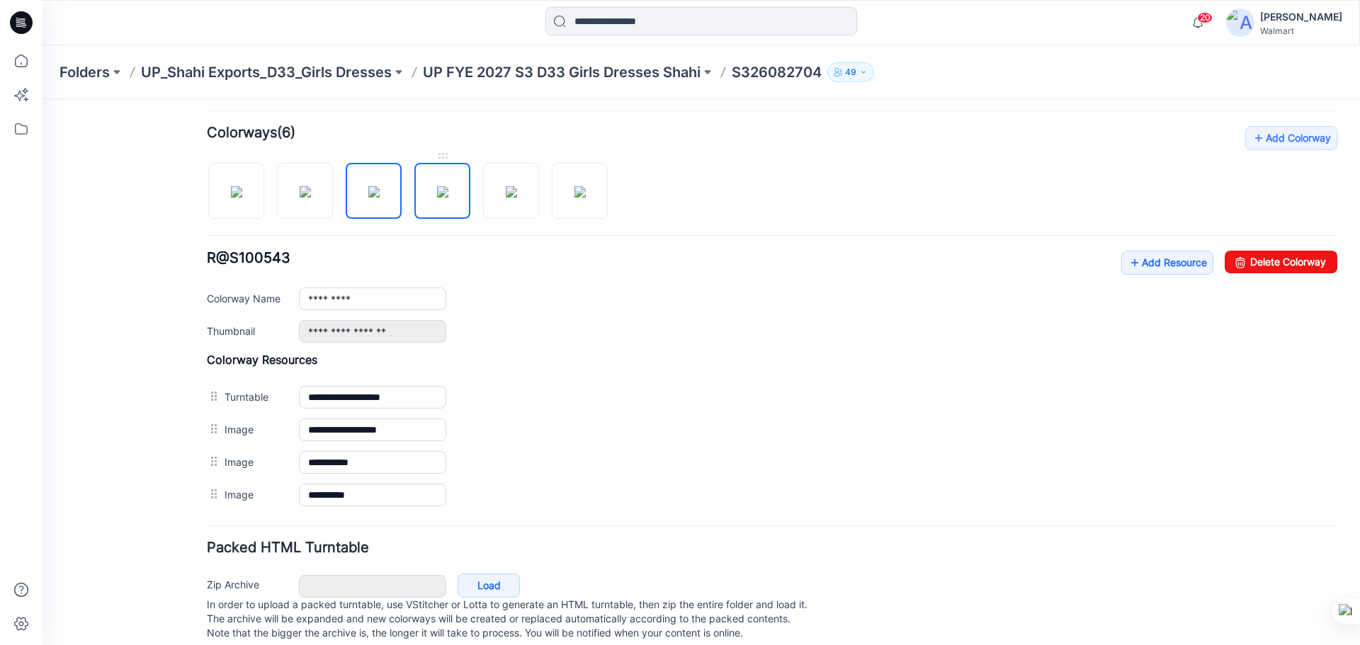
click at [442, 198] on img at bounding box center [442, 191] width 11 height 11
click at [517, 196] on img at bounding box center [511, 191] width 11 height 11
click at [575, 198] on img at bounding box center [580, 191] width 11 height 11
click at [239, 186] on img at bounding box center [236, 191] width 11 height 11
type input "**********"
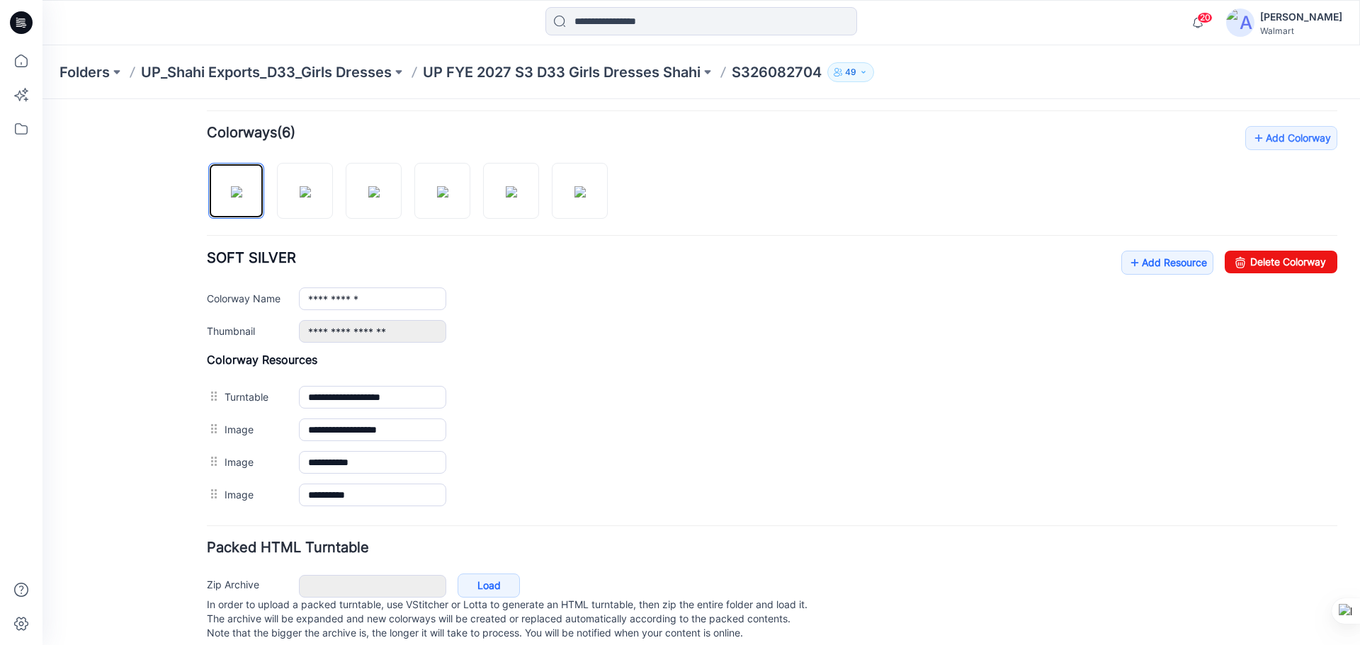
click at [20, 23] on icon at bounding box center [21, 22] width 23 height 23
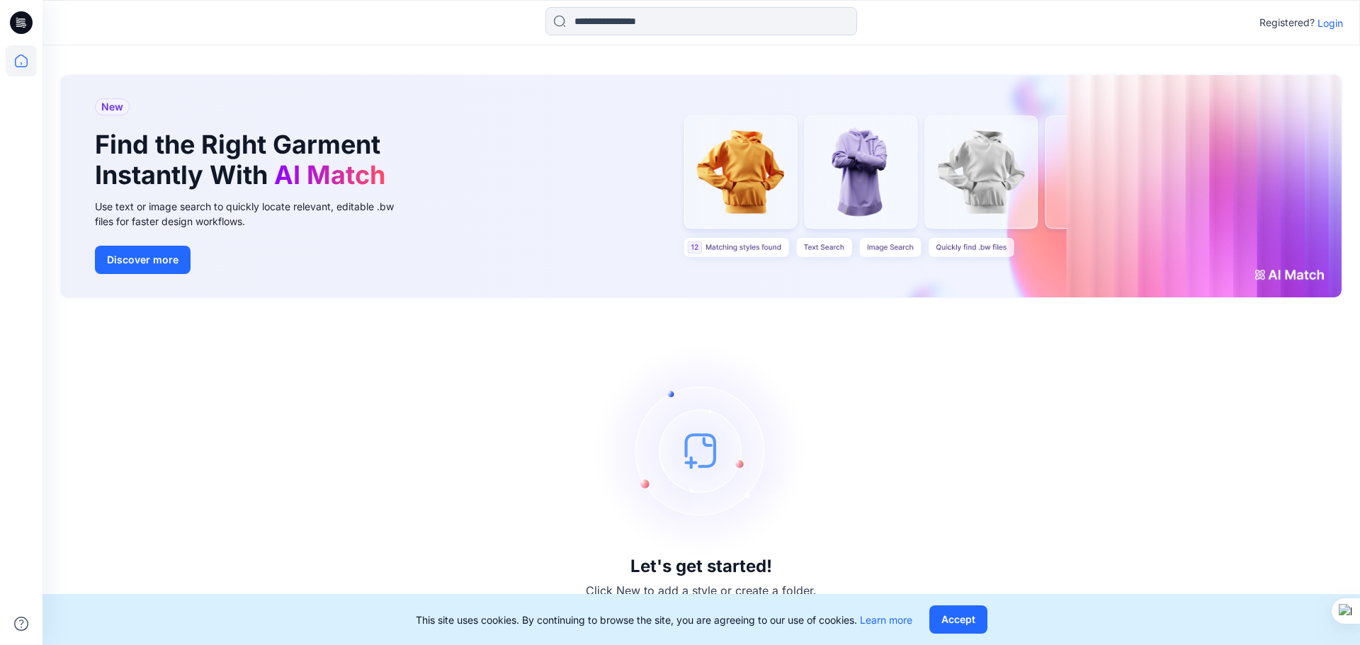
drag, startPoint x: 1336, startPoint y: 23, endPoint x: 1332, endPoint y: 32, distance: 9.9
click at [1336, 23] on p "Login" at bounding box center [1331, 23] width 26 height 15
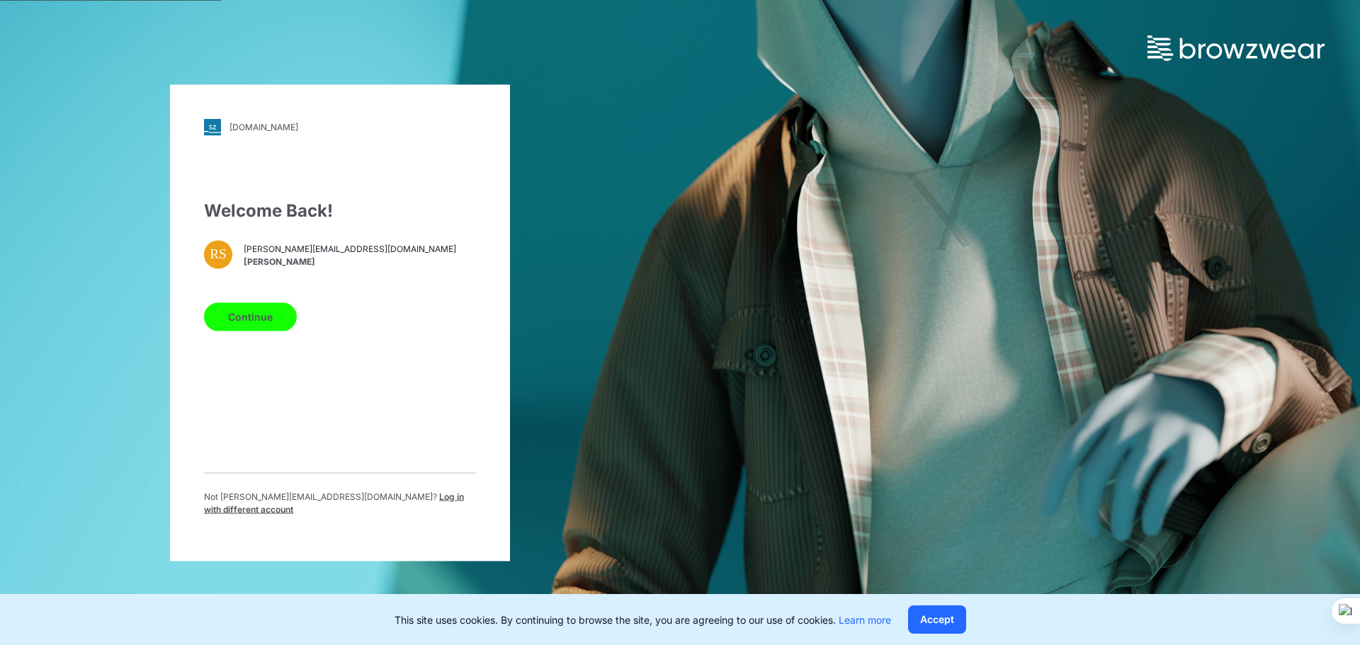
click at [264, 331] on button "Continue" at bounding box center [250, 317] width 93 height 28
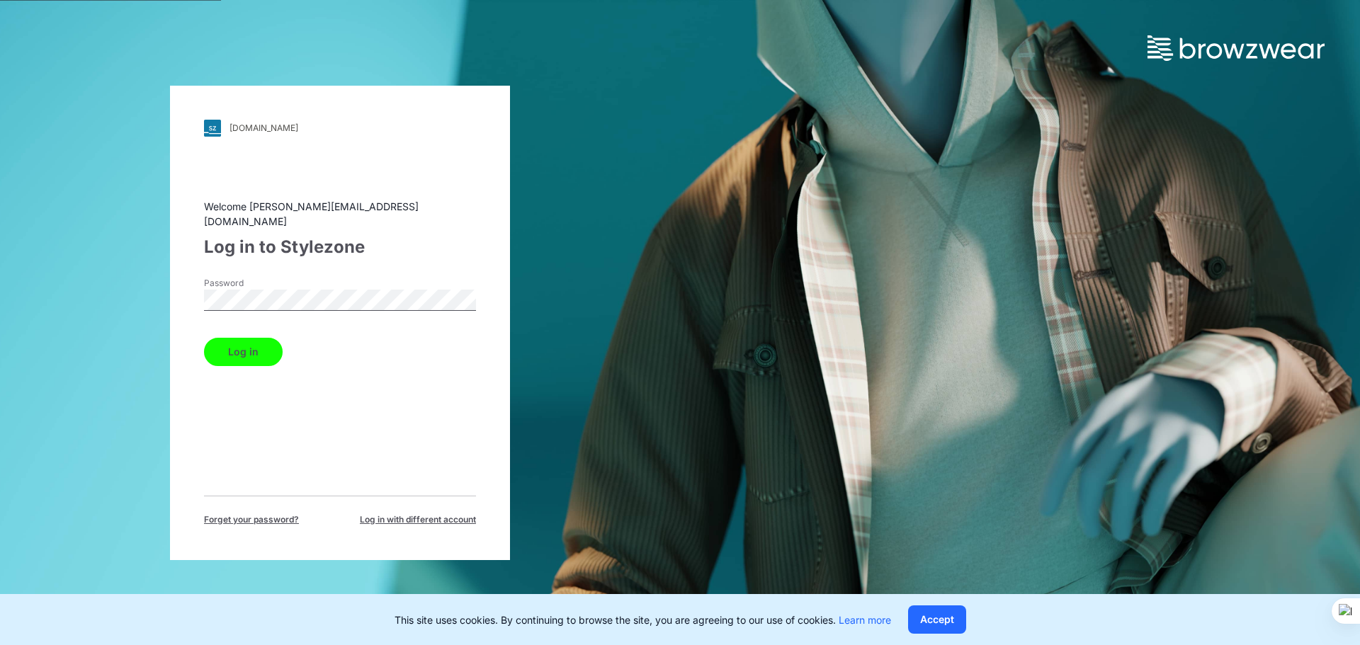
click at [255, 341] on button "Log in" at bounding box center [243, 352] width 79 height 28
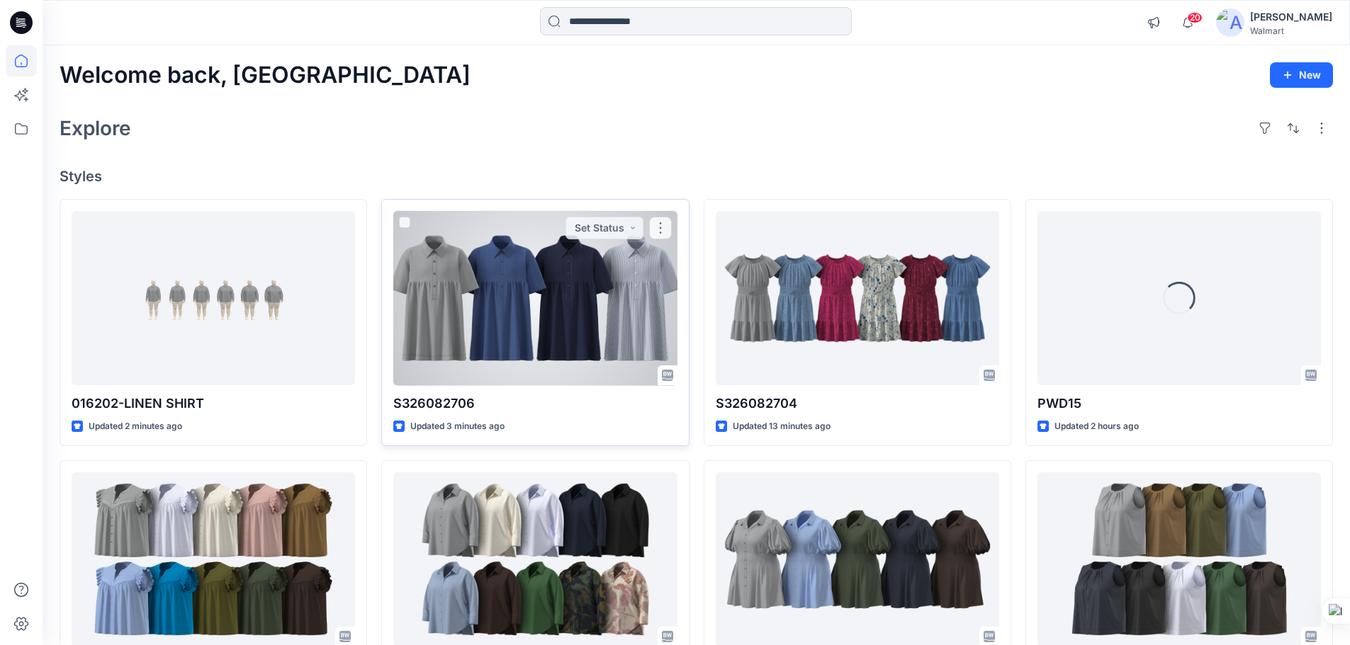
click at [502, 296] on div at bounding box center [534, 298] width 283 height 175
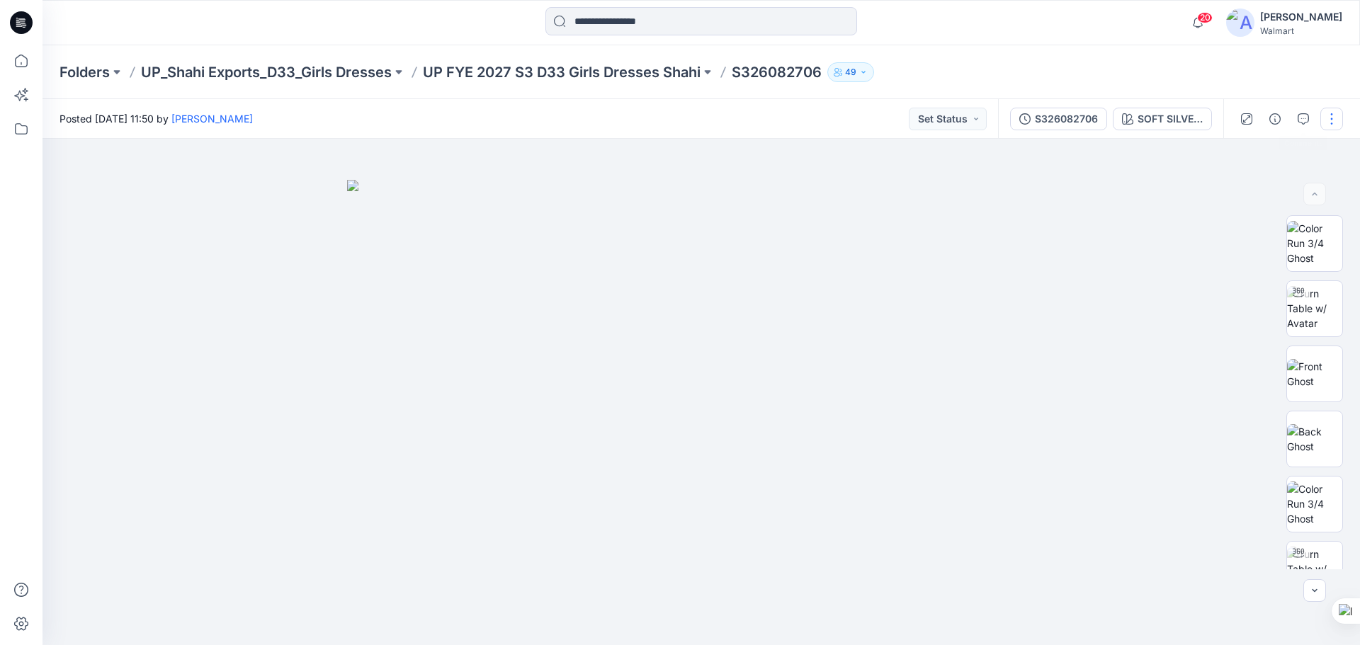
click at [1335, 119] on button "button" at bounding box center [1332, 119] width 23 height 23
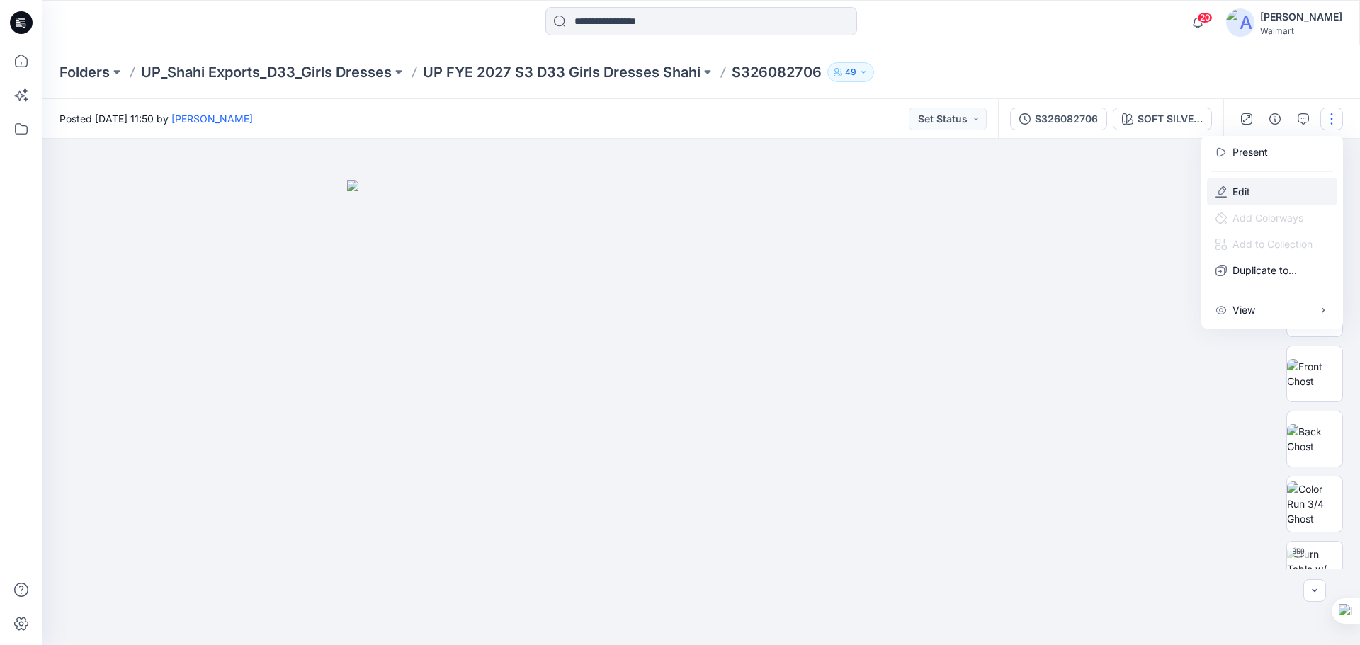
click at [1232, 185] on button "Edit" at bounding box center [1272, 192] width 130 height 26
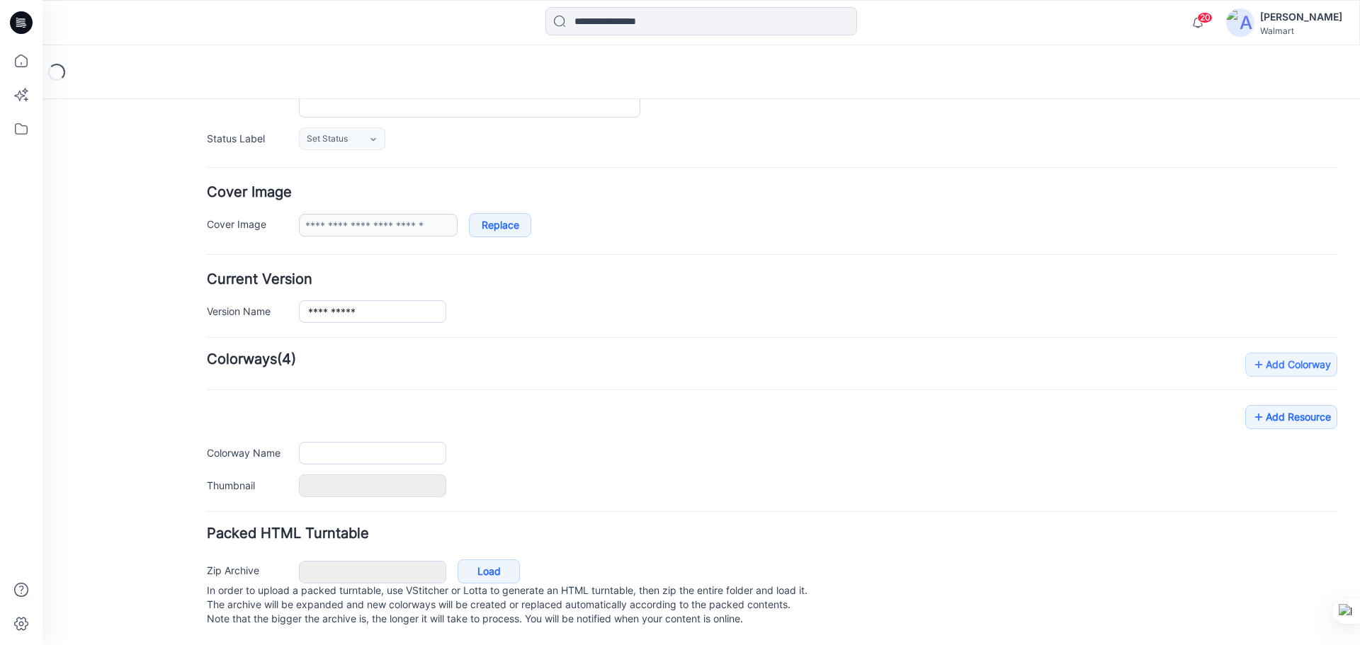
type input "**********"
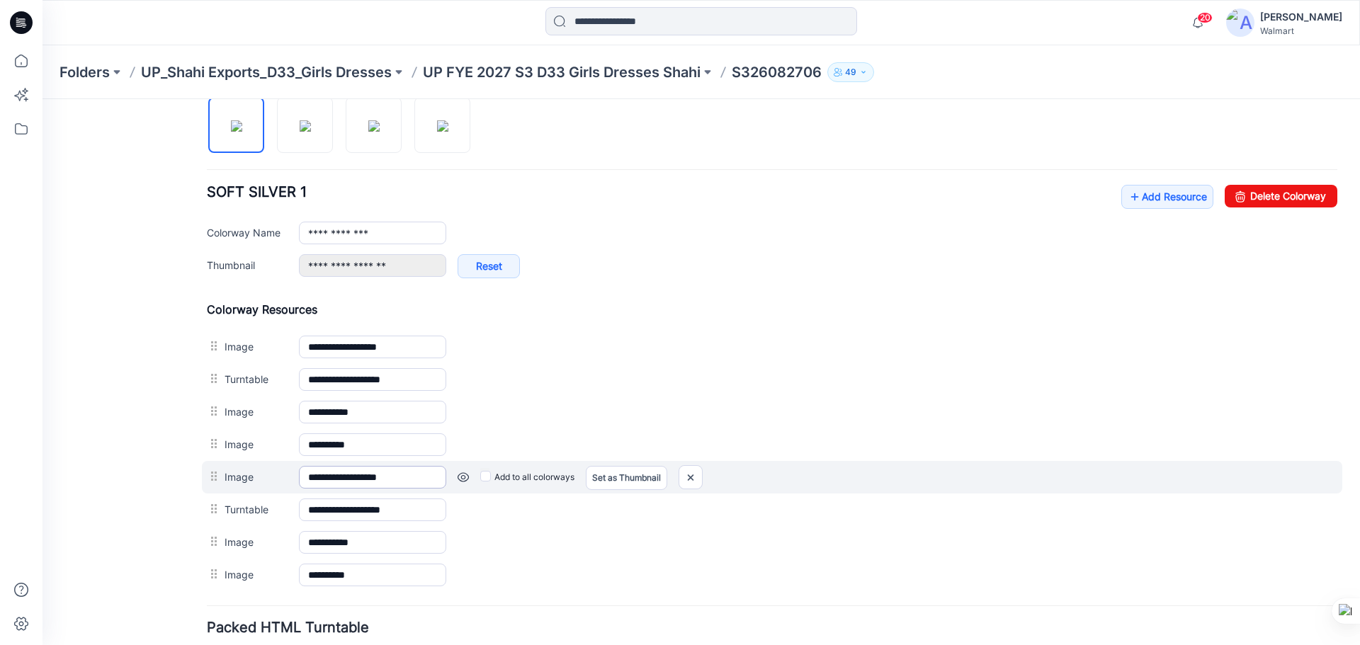
scroll to position [487, 0]
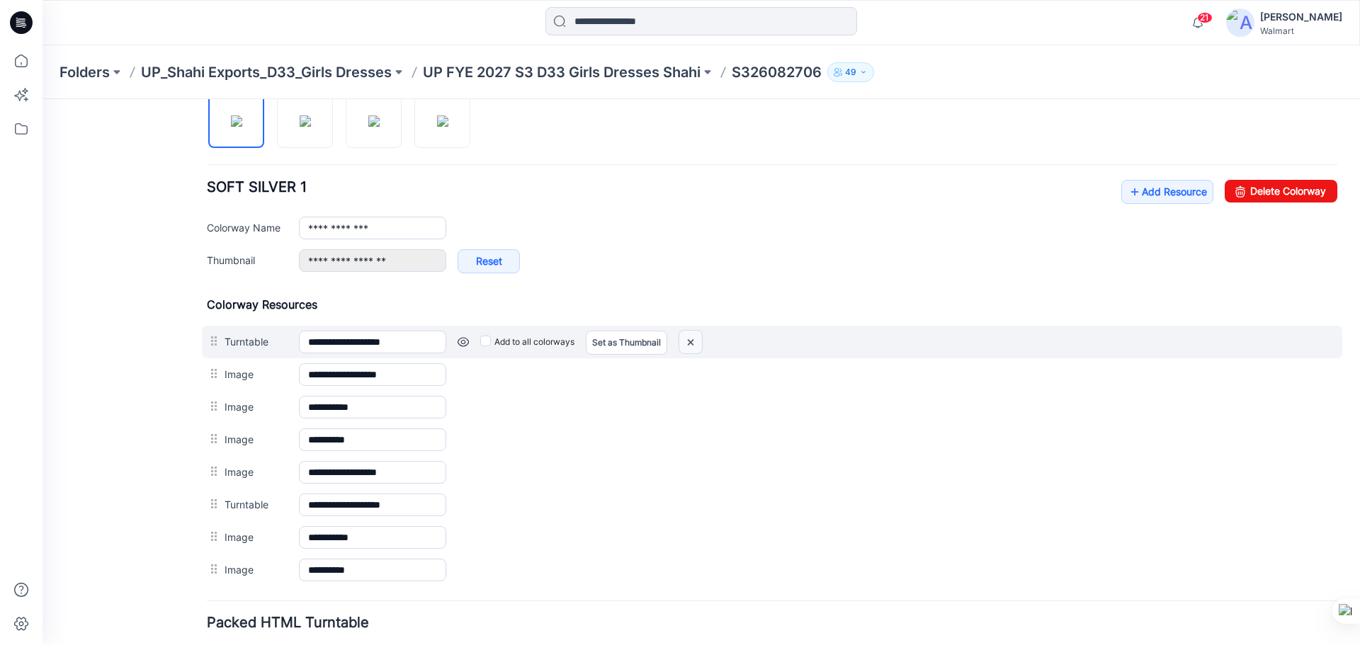
click at [691, 347] on img at bounding box center [690, 342] width 23 height 23
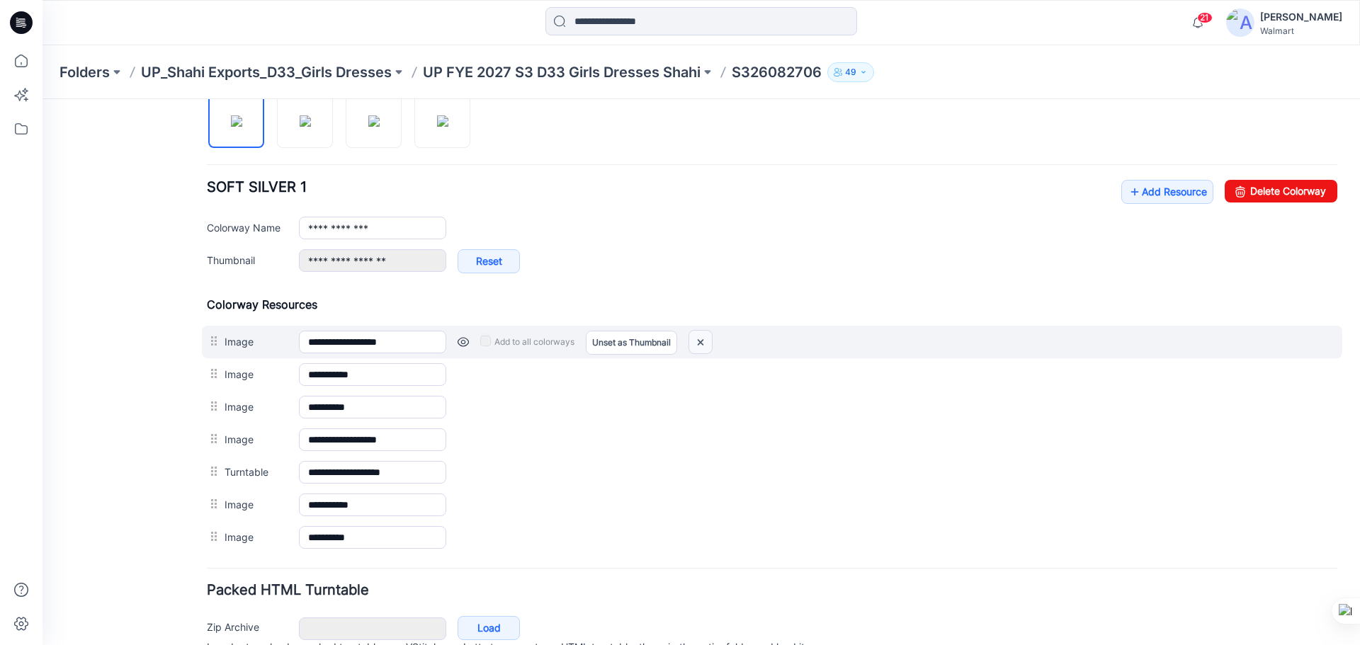
click at [700, 346] on img at bounding box center [700, 342] width 23 height 23
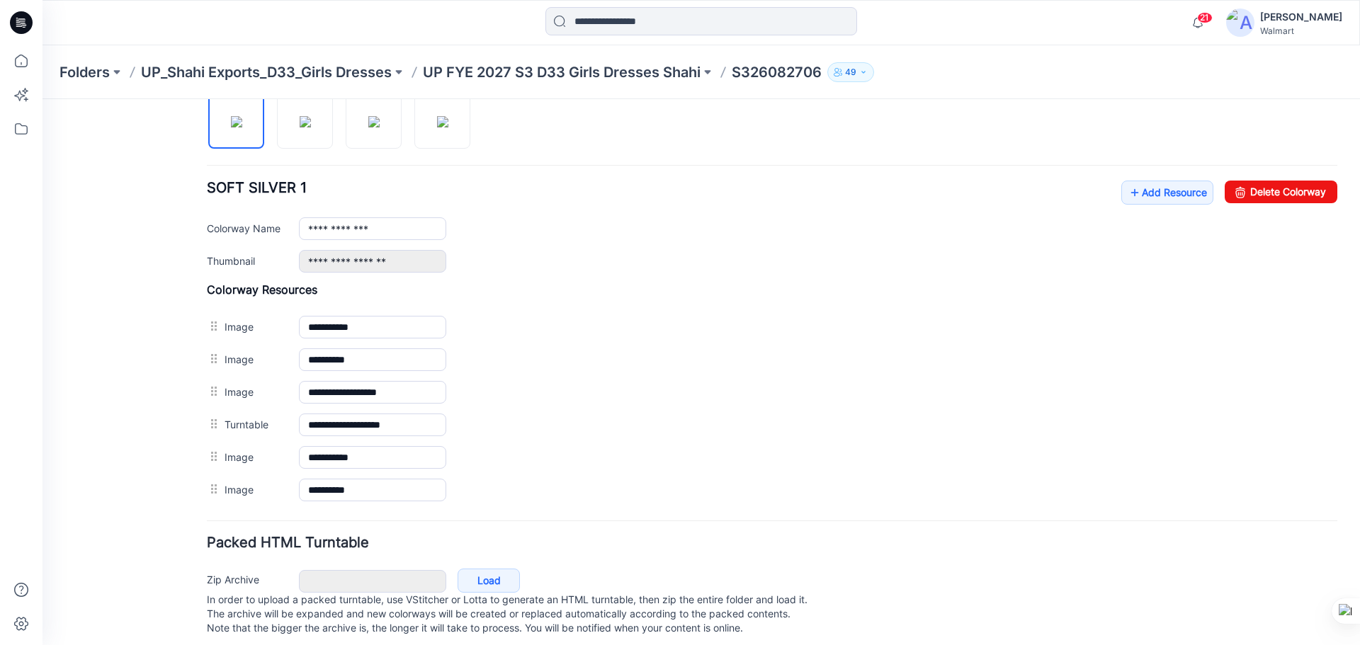
scroll to position [509, 0]
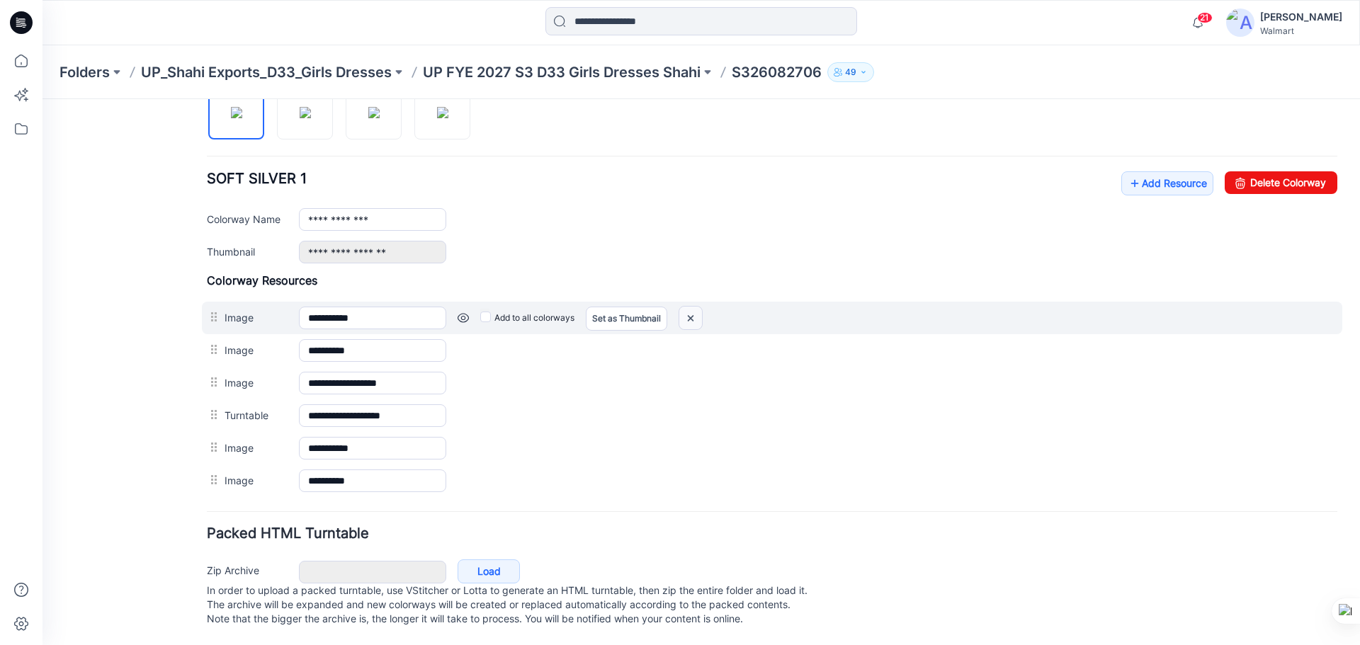
click at [694, 307] on img at bounding box center [690, 318] width 23 height 23
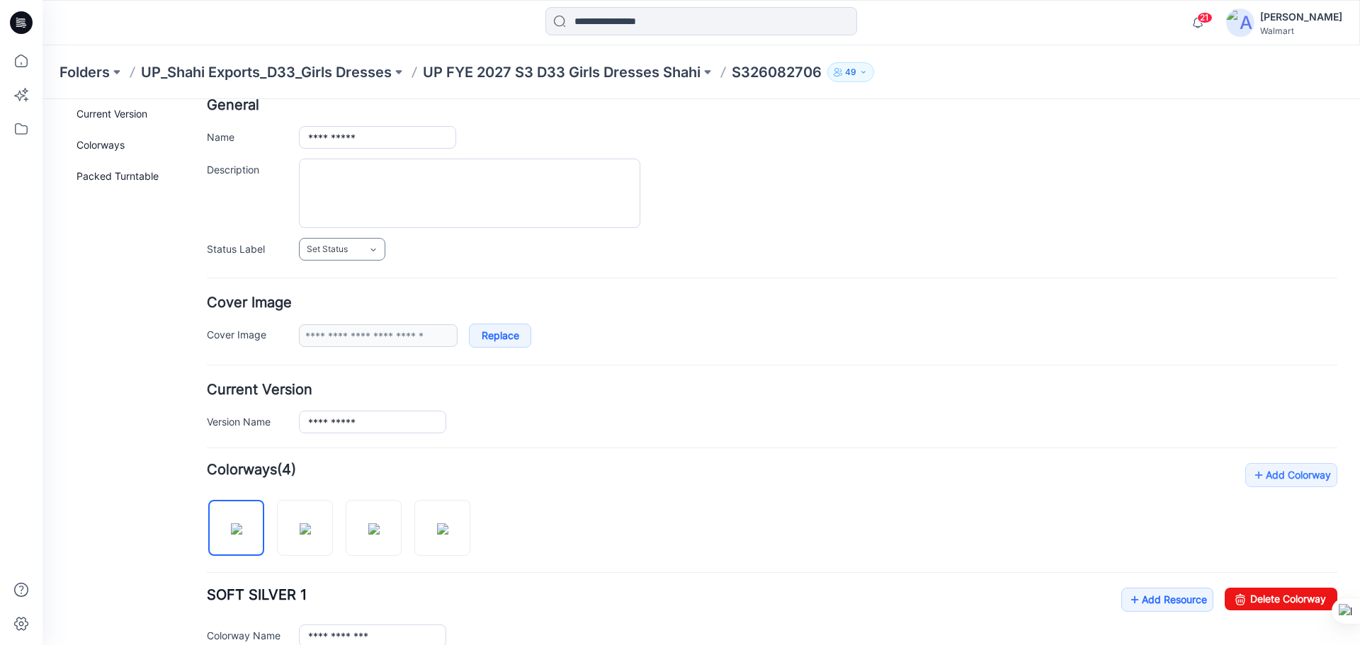
scroll to position [0, 0]
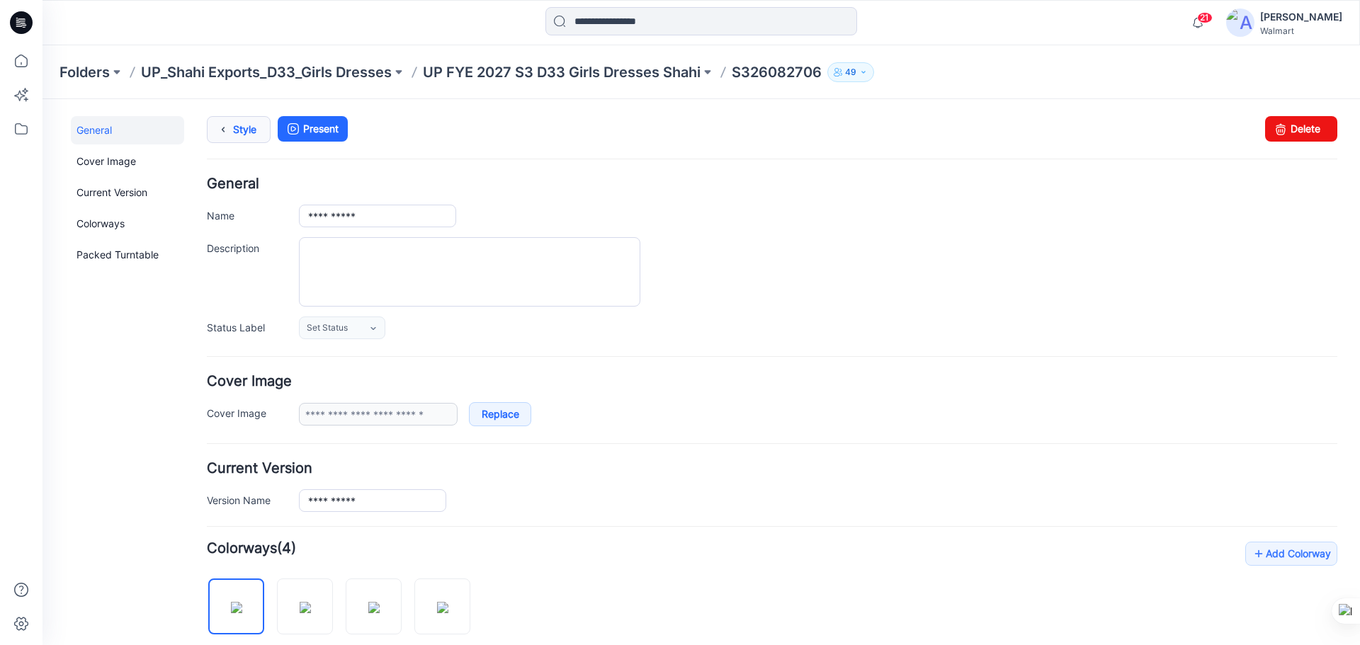
click at [250, 128] on link "Style" at bounding box center [239, 129] width 64 height 27
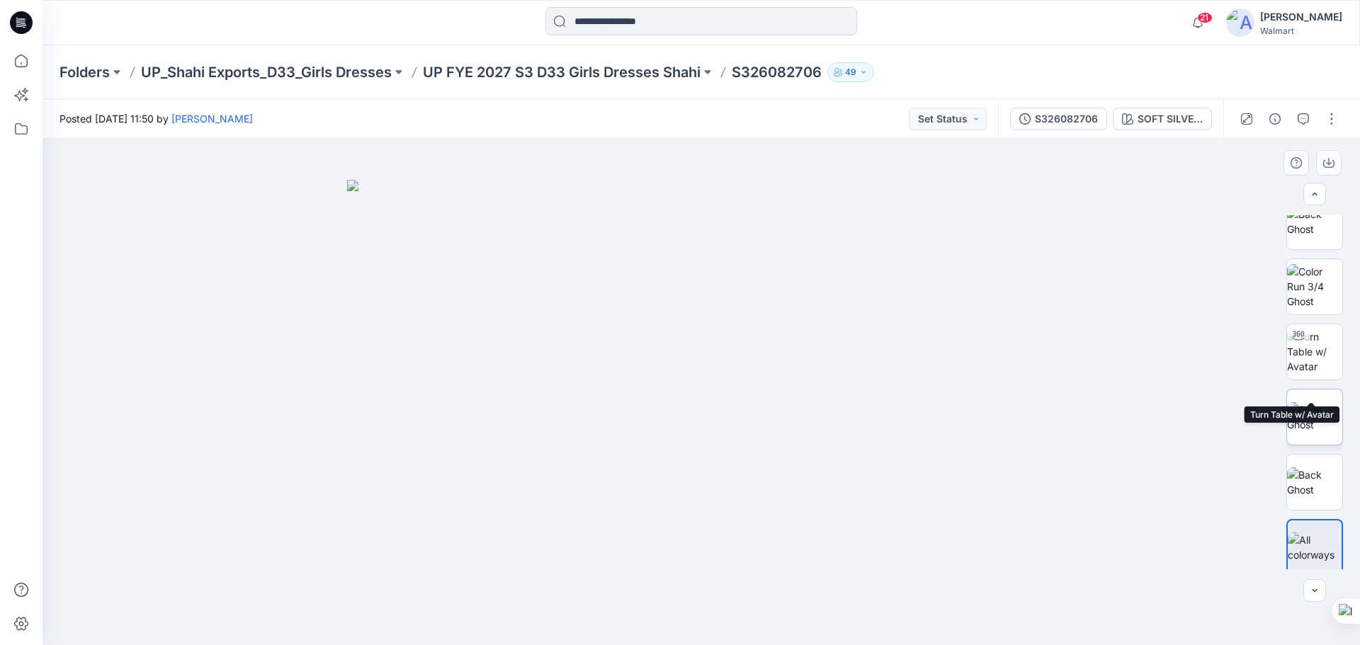
scroll to position [28, 0]
click at [1183, 103] on div "S326082706 SOFT SILVER 1" at bounding box center [1110, 119] width 225 height 40
click at [1183, 115] on div "SOFT SILVER 1" at bounding box center [1170, 119] width 65 height 16
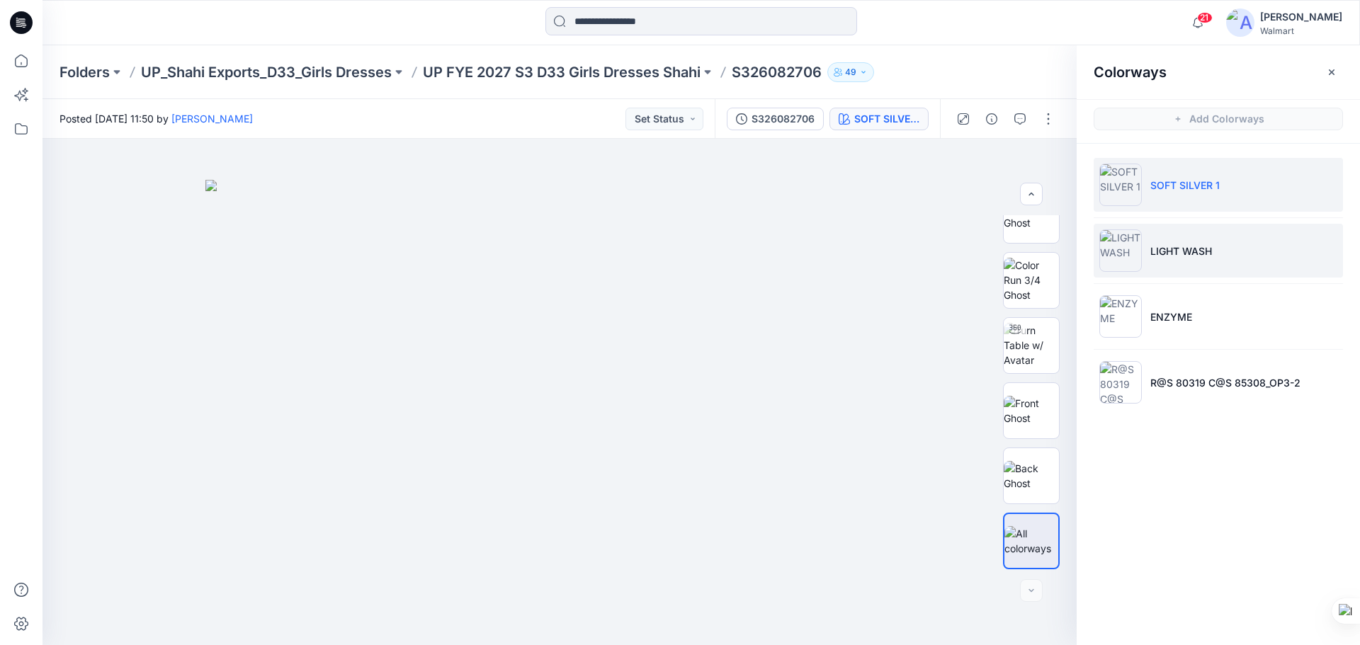
click at [1181, 263] on li "LIGHT WASH" at bounding box center [1218, 251] width 249 height 54
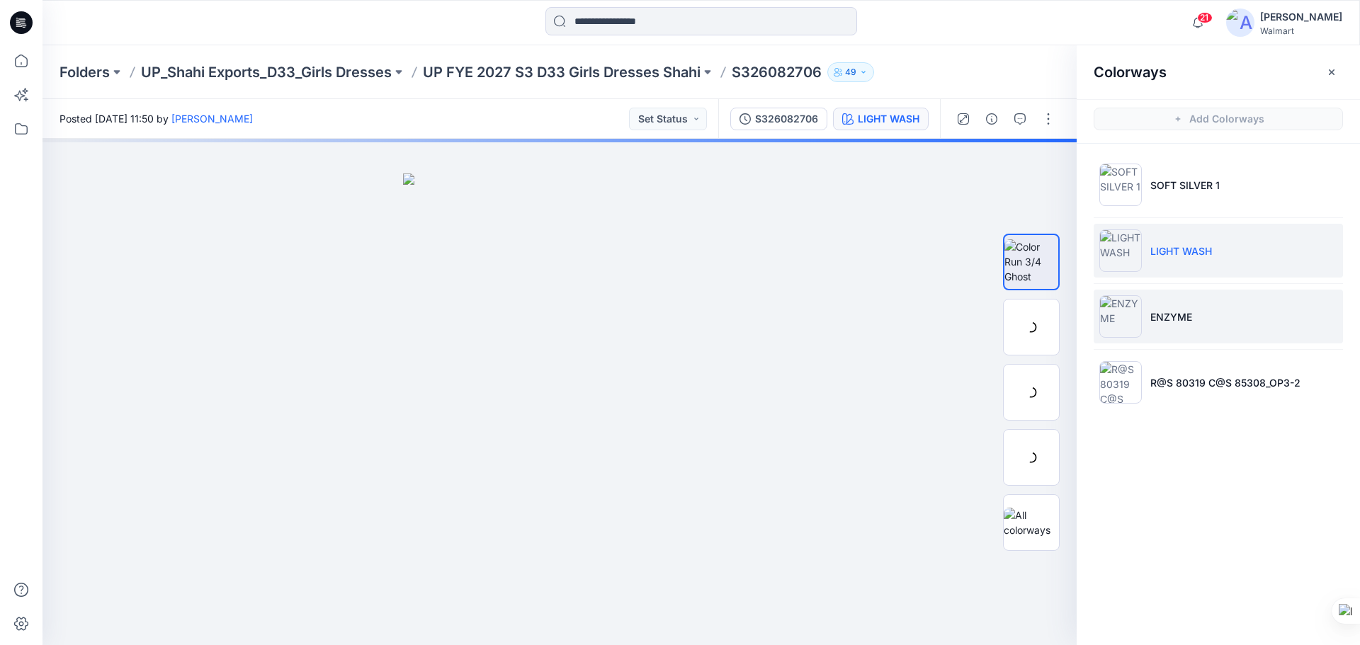
scroll to position [0, 0]
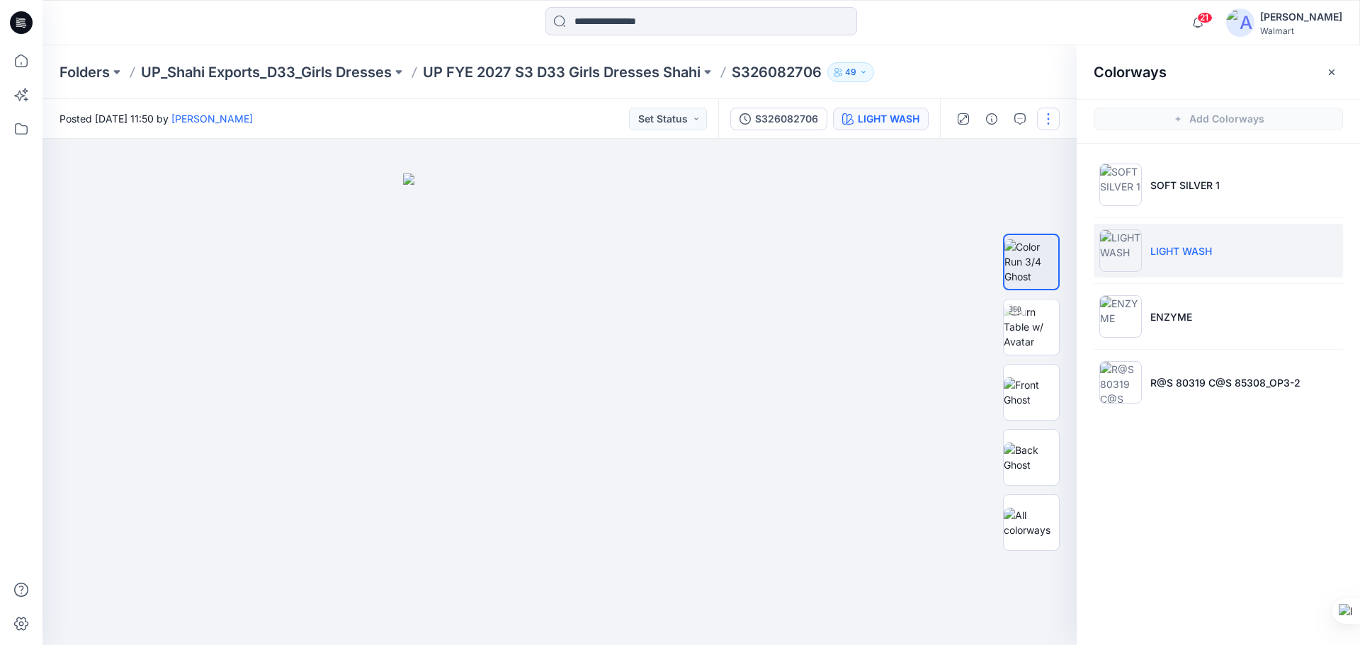
click at [1046, 125] on button "button" at bounding box center [1048, 119] width 23 height 23
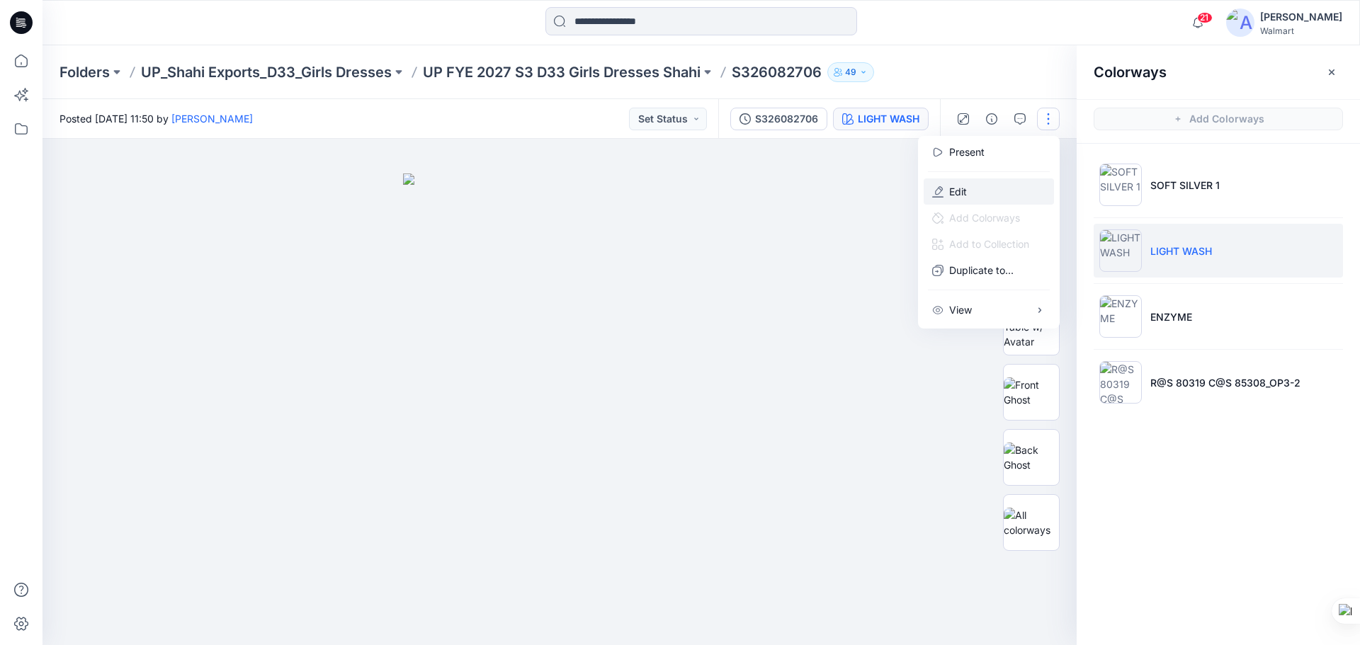
click at [966, 191] on p "Edit" at bounding box center [958, 191] width 18 height 15
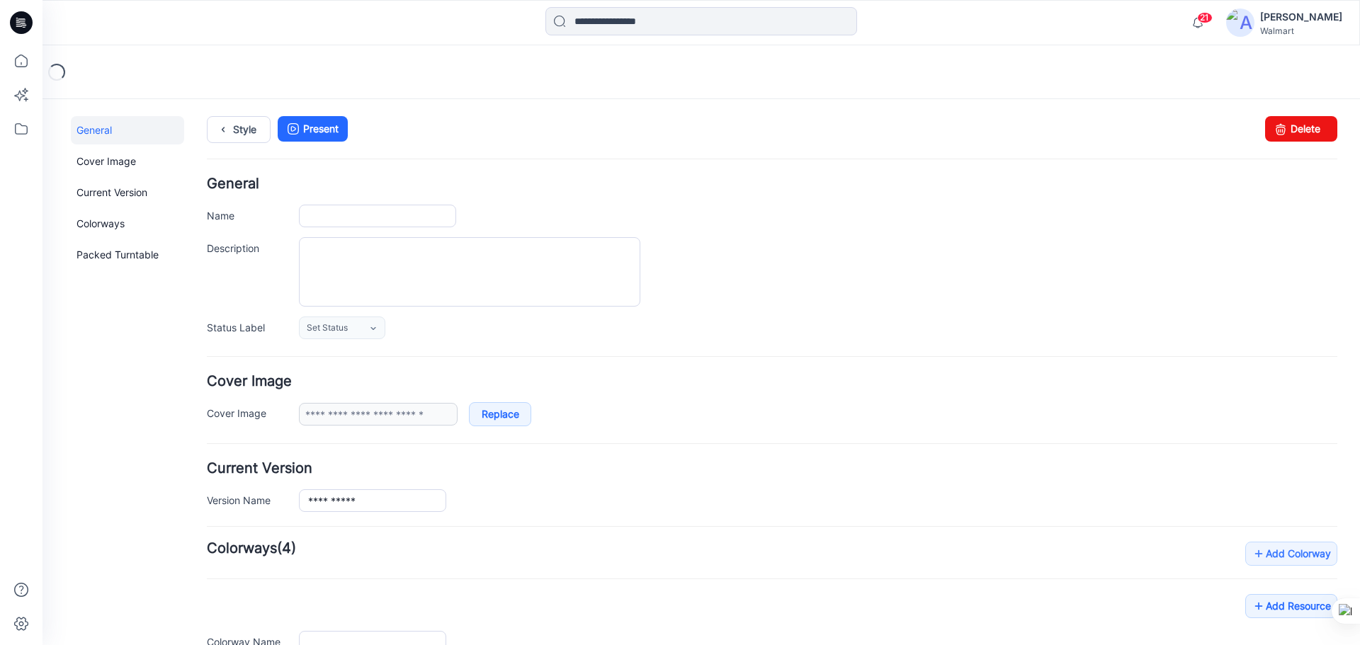
type input "**********"
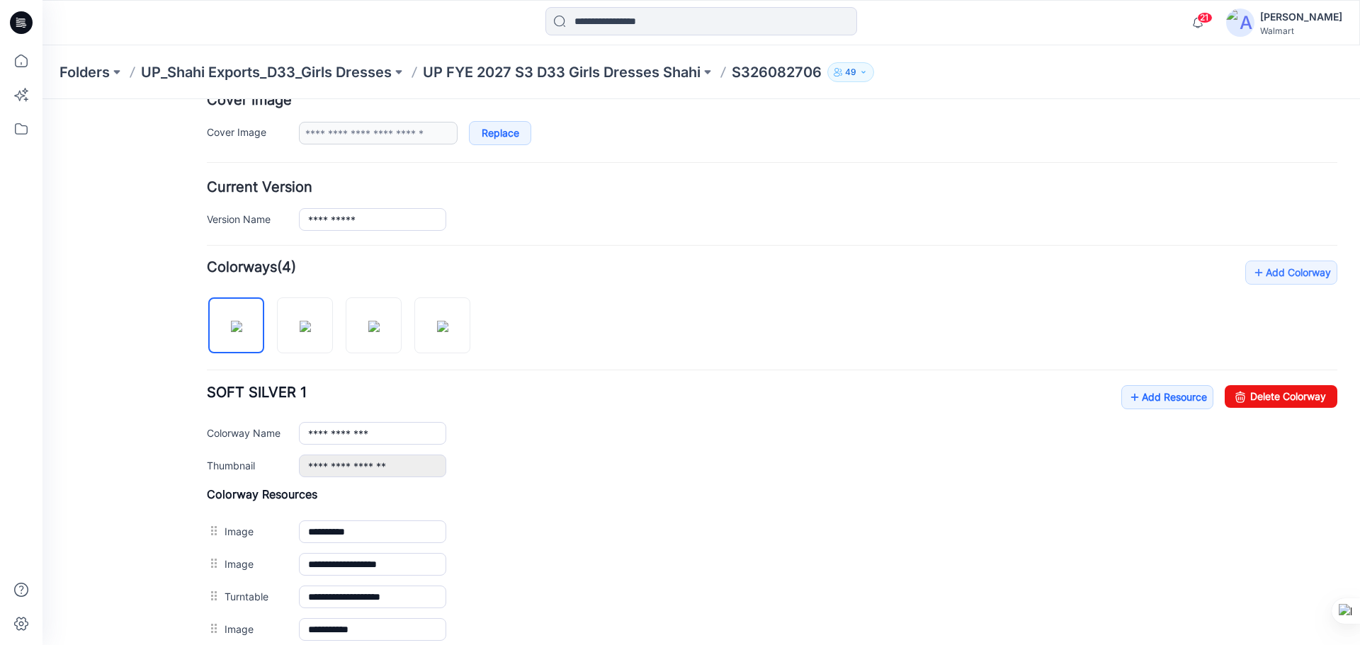
scroll to position [283, 0]
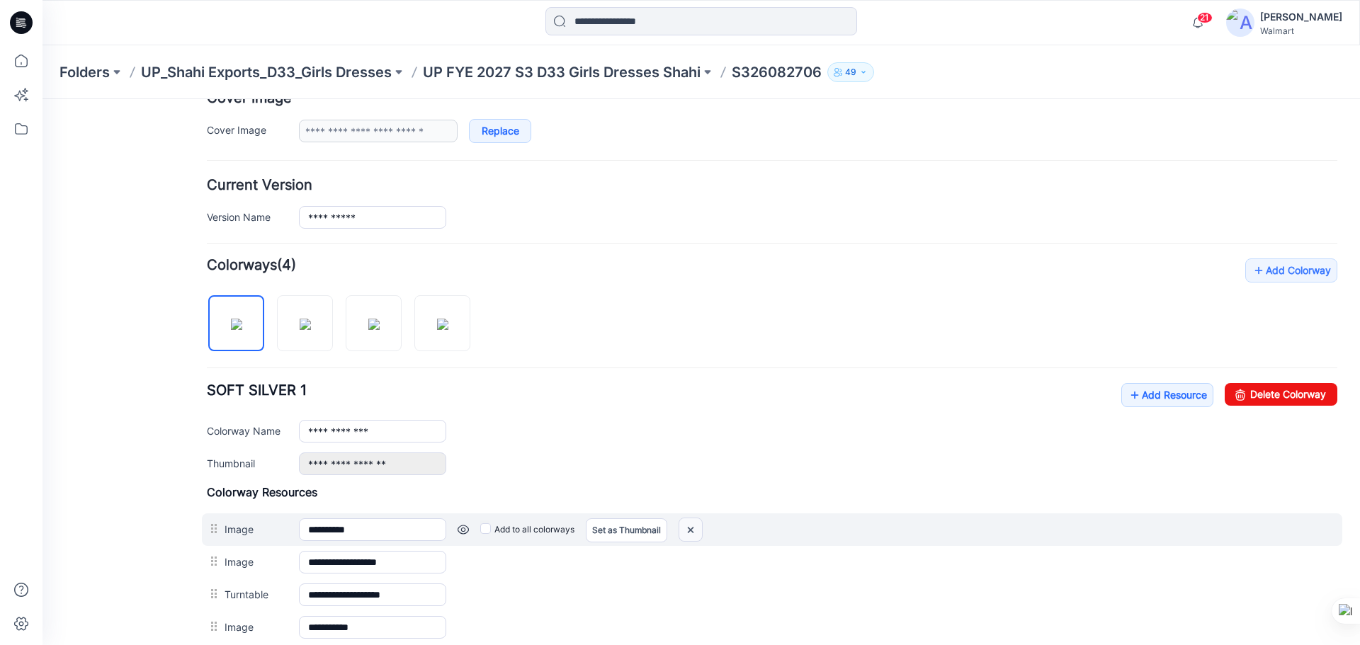
click at [697, 529] on img at bounding box center [690, 530] width 23 height 23
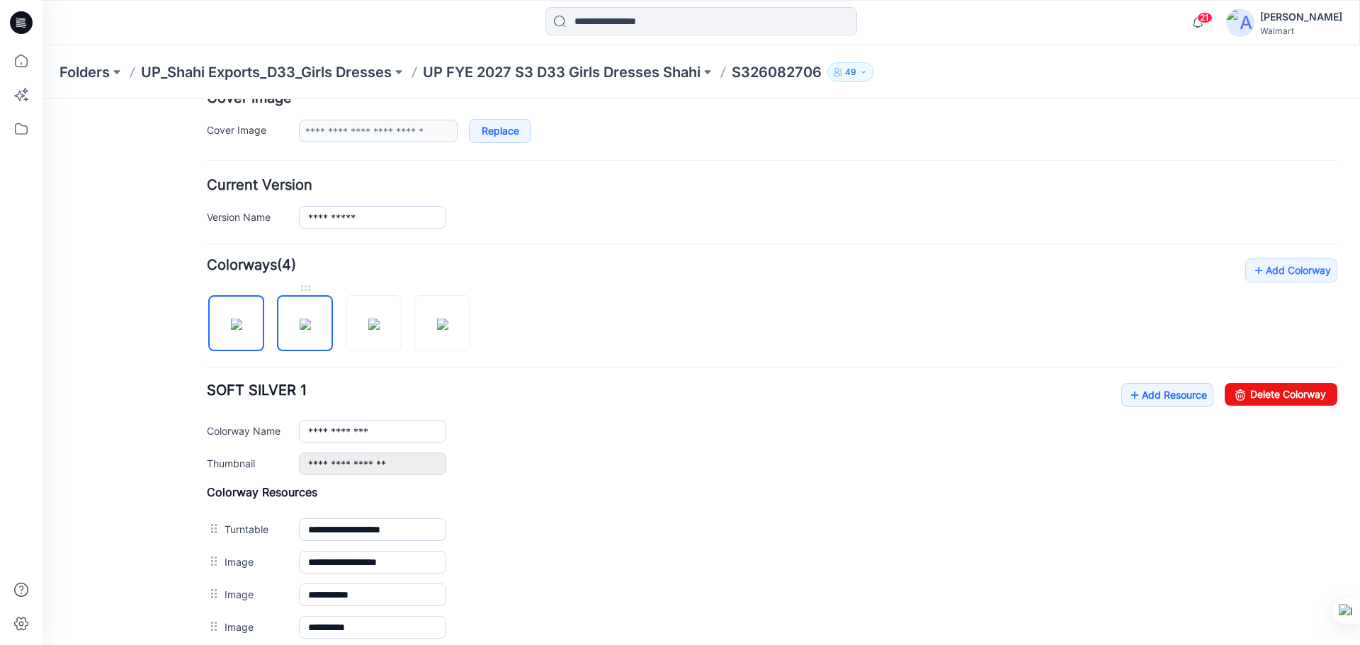
click at [302, 330] on img at bounding box center [305, 324] width 11 height 11
click at [380, 329] on img at bounding box center [373, 324] width 11 height 11
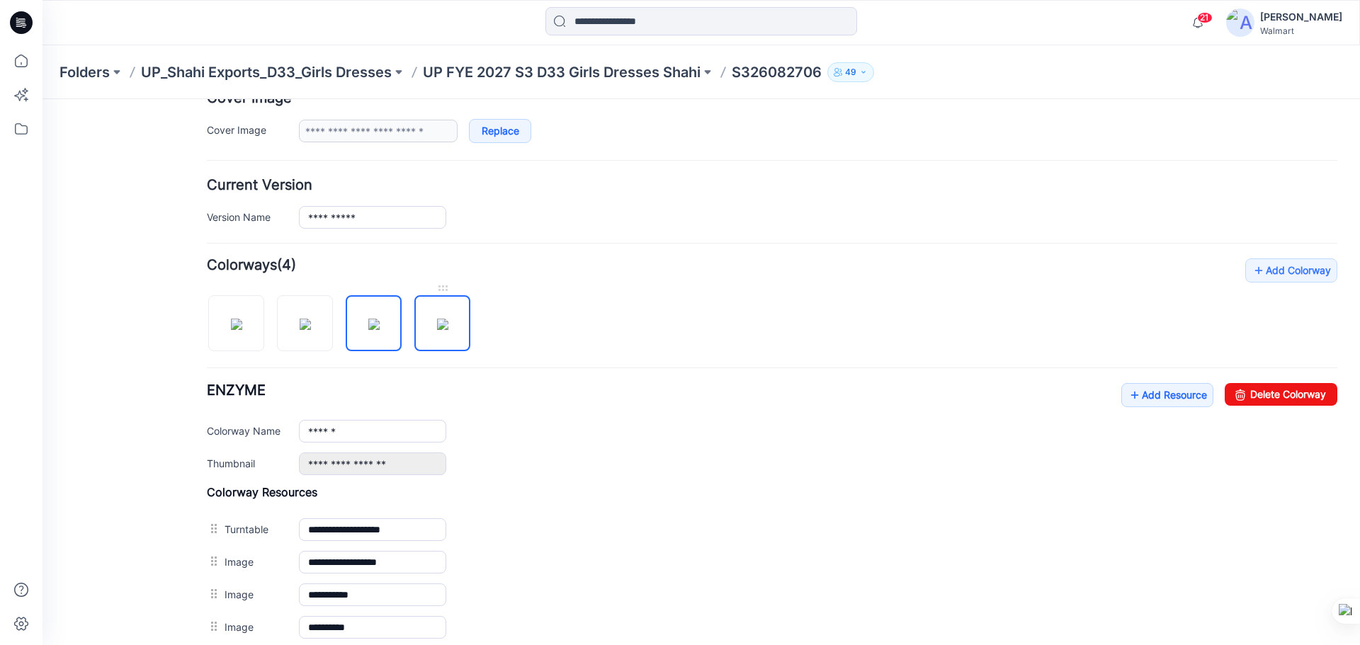
click at [437, 330] on img at bounding box center [442, 324] width 11 height 11
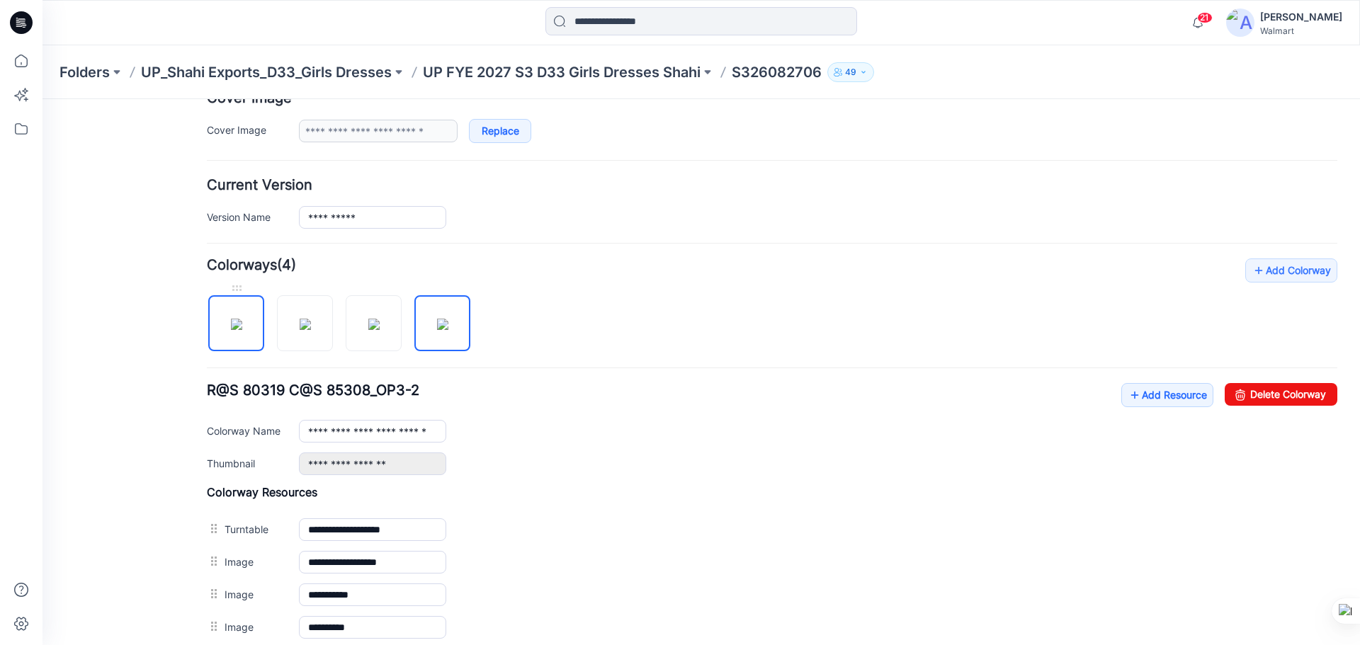
click at [239, 329] on img at bounding box center [236, 324] width 11 height 11
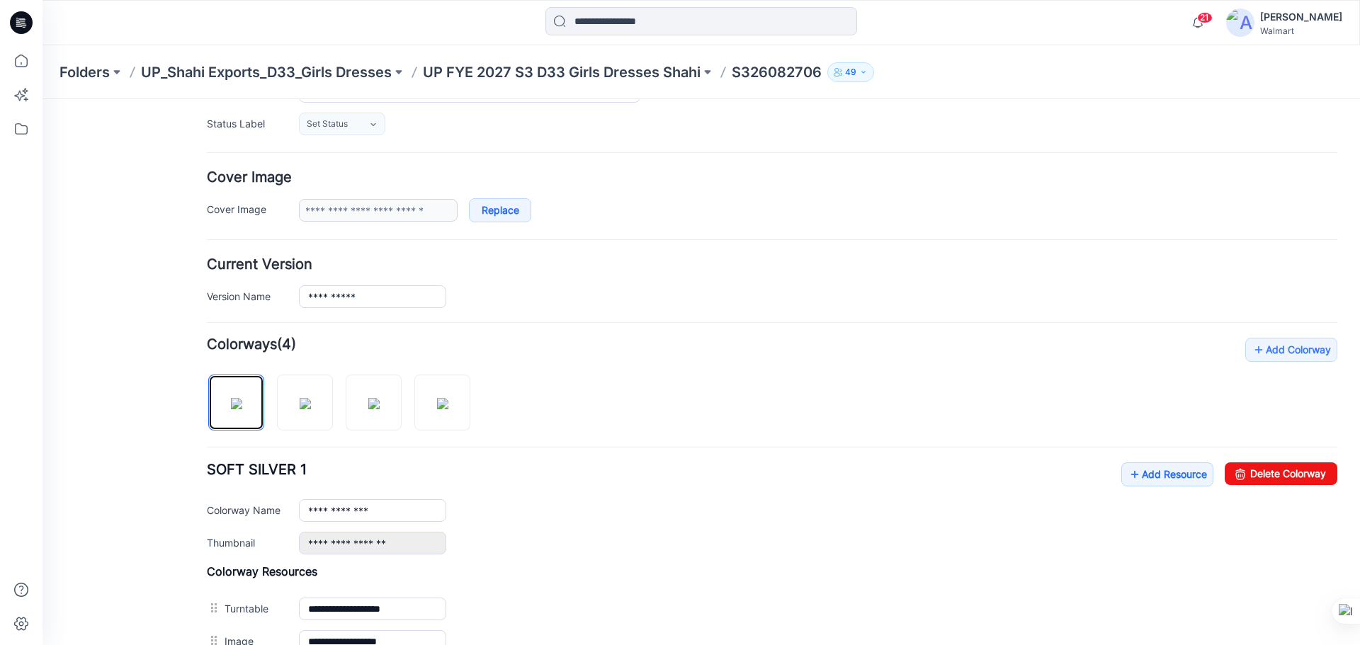
scroll to position [303, 0]
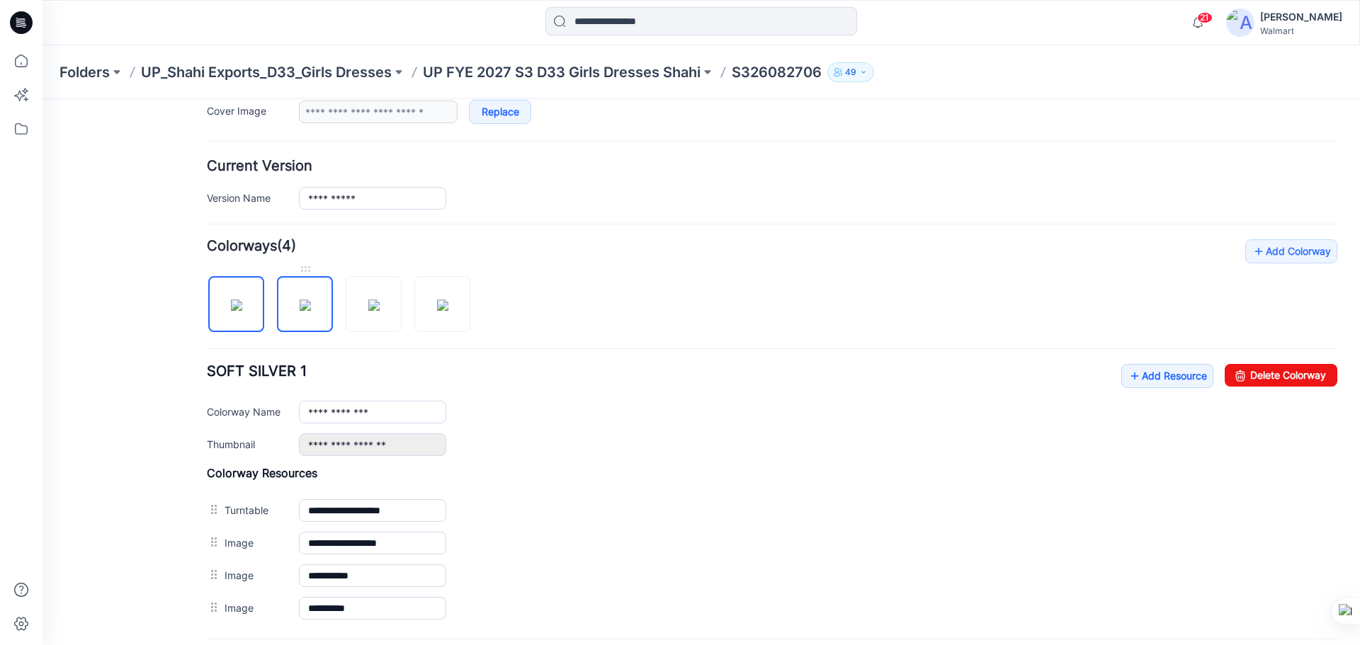
click at [311, 311] on img at bounding box center [305, 305] width 11 height 11
drag, startPoint x: 383, startPoint y: 414, endPoint x: 300, endPoint y: 421, distance: 83.2
click at [300, 421] on input "**********" at bounding box center [372, 412] width 147 height 23
click at [370, 303] on img at bounding box center [373, 305] width 11 height 11
drag, startPoint x: 352, startPoint y: 414, endPoint x: 305, endPoint y: 414, distance: 46.8
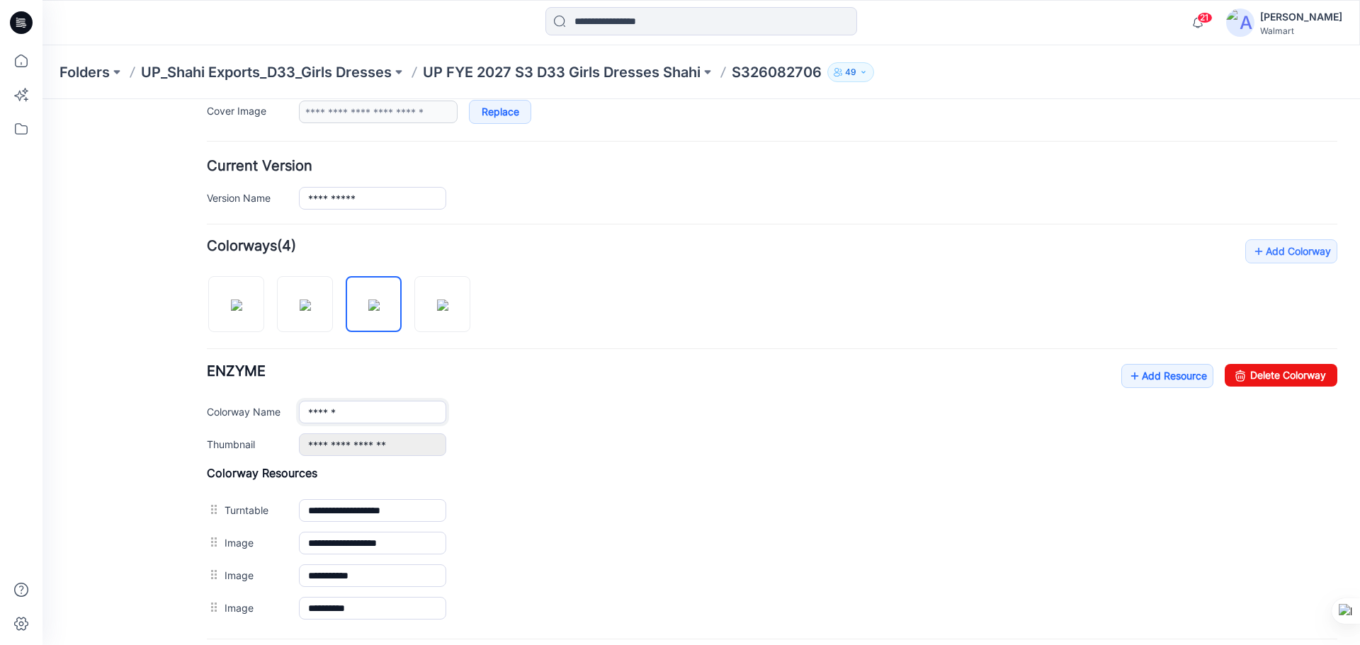
click at [305, 414] on input "******" at bounding box center [372, 412] width 147 height 23
paste input "****"
paste input "**********"
drag, startPoint x: 222, startPoint y: 320, endPoint x: 225, endPoint y: 312, distance: 8.3
click at [231, 311] on img at bounding box center [236, 305] width 11 height 11
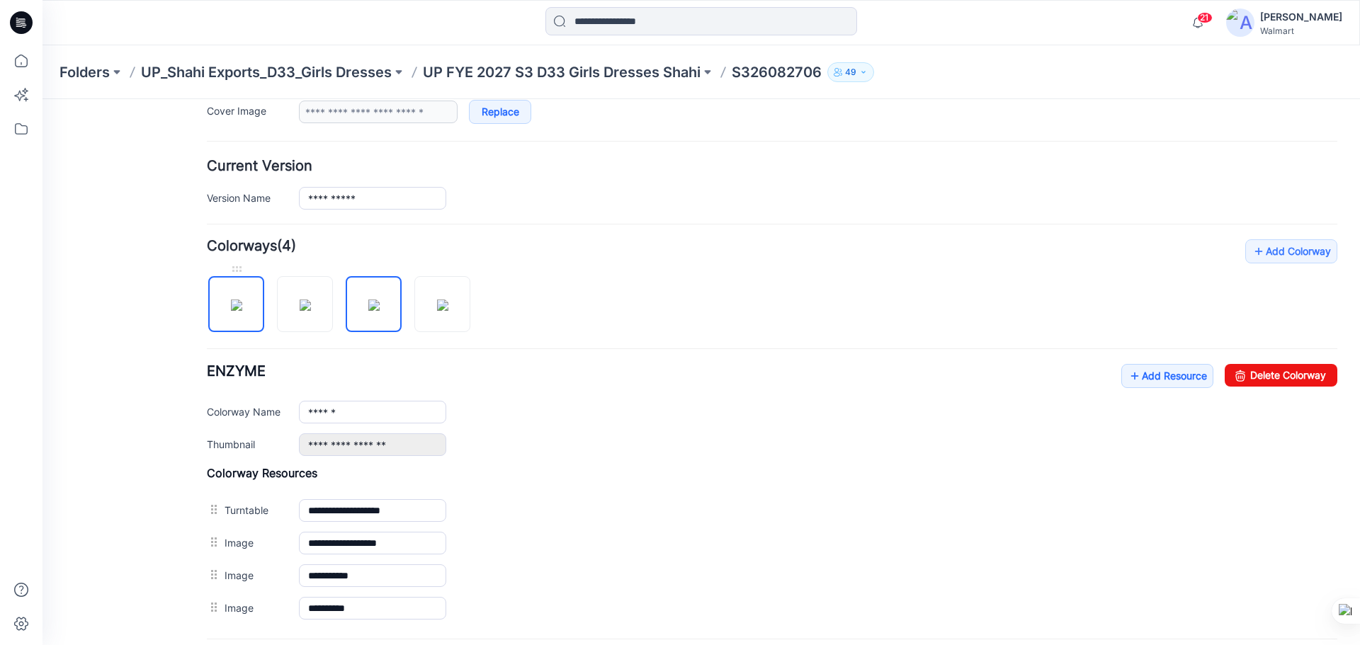
type input "**********"
click at [1150, 378] on link "Add Resource" at bounding box center [1168, 376] width 92 height 24
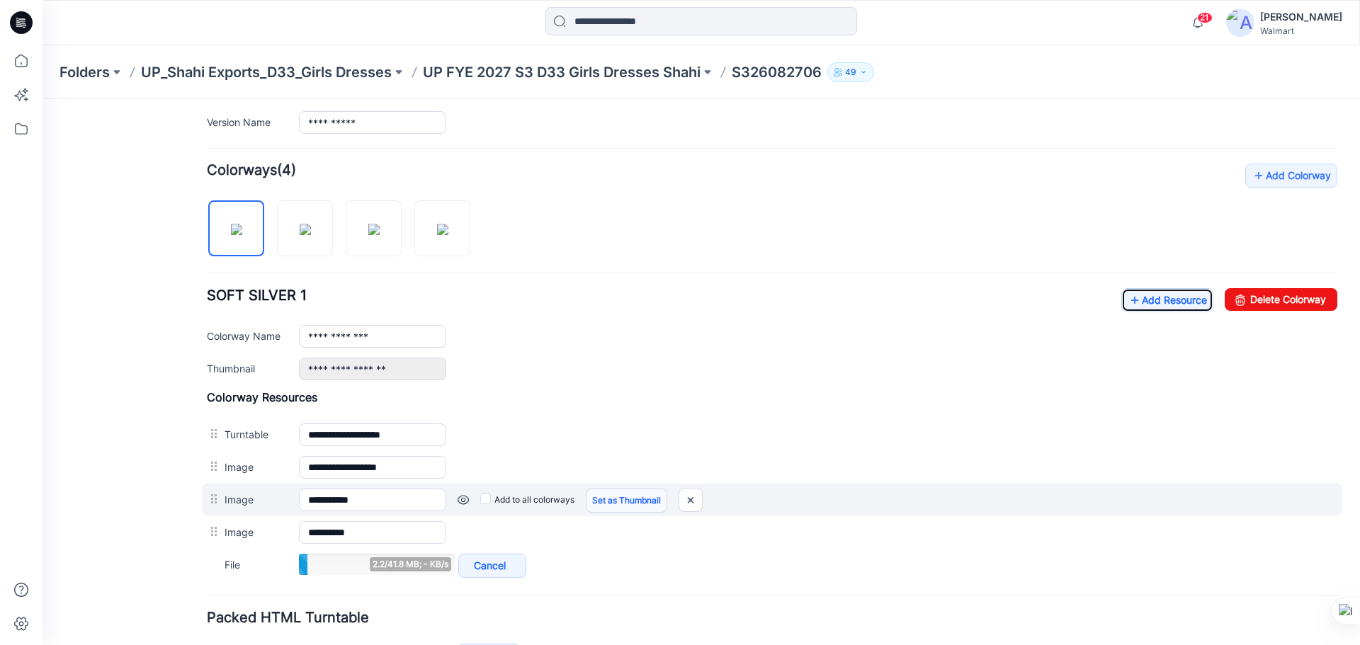
scroll to position [444, 0]
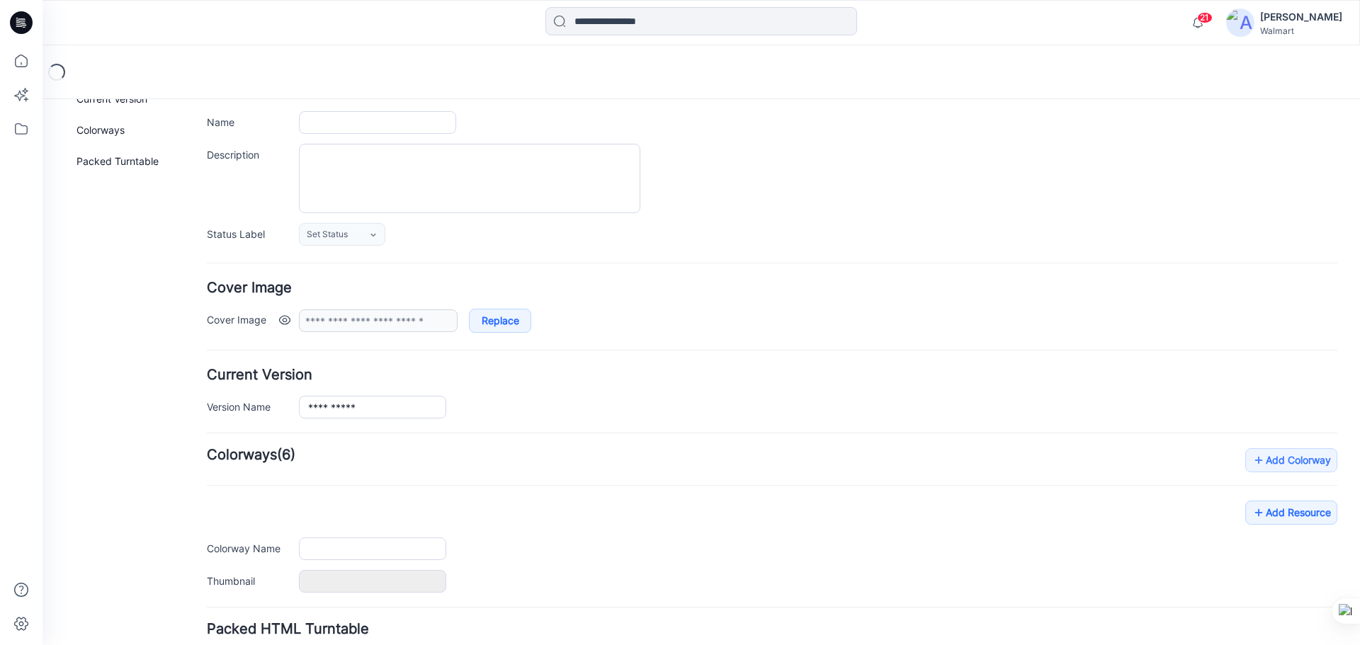
type input "**********"
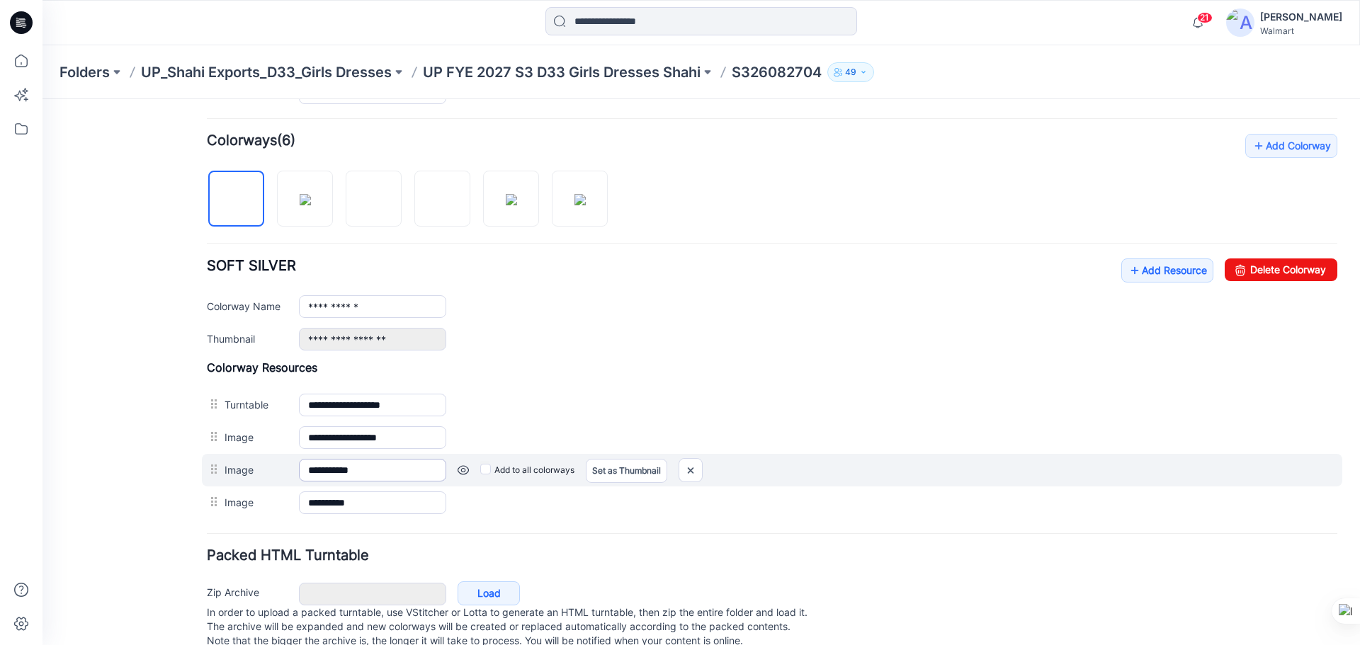
scroll to position [416, 0]
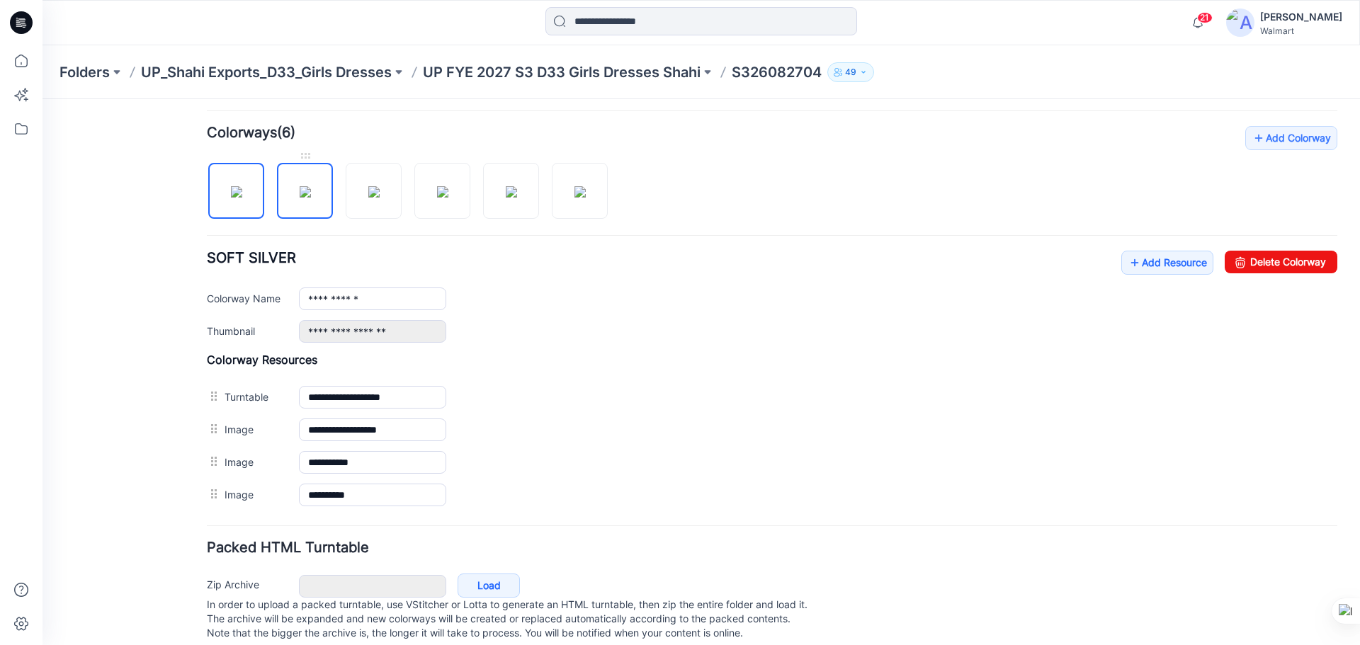
click at [311, 188] on img at bounding box center [305, 191] width 11 height 11
click at [380, 186] on img at bounding box center [373, 191] width 11 height 11
click at [440, 220] on div "Add Colorway Colorways (6) R@S100543 Add Resource Delete Colorway Colorway Name…" at bounding box center [772, 318] width 1131 height 385
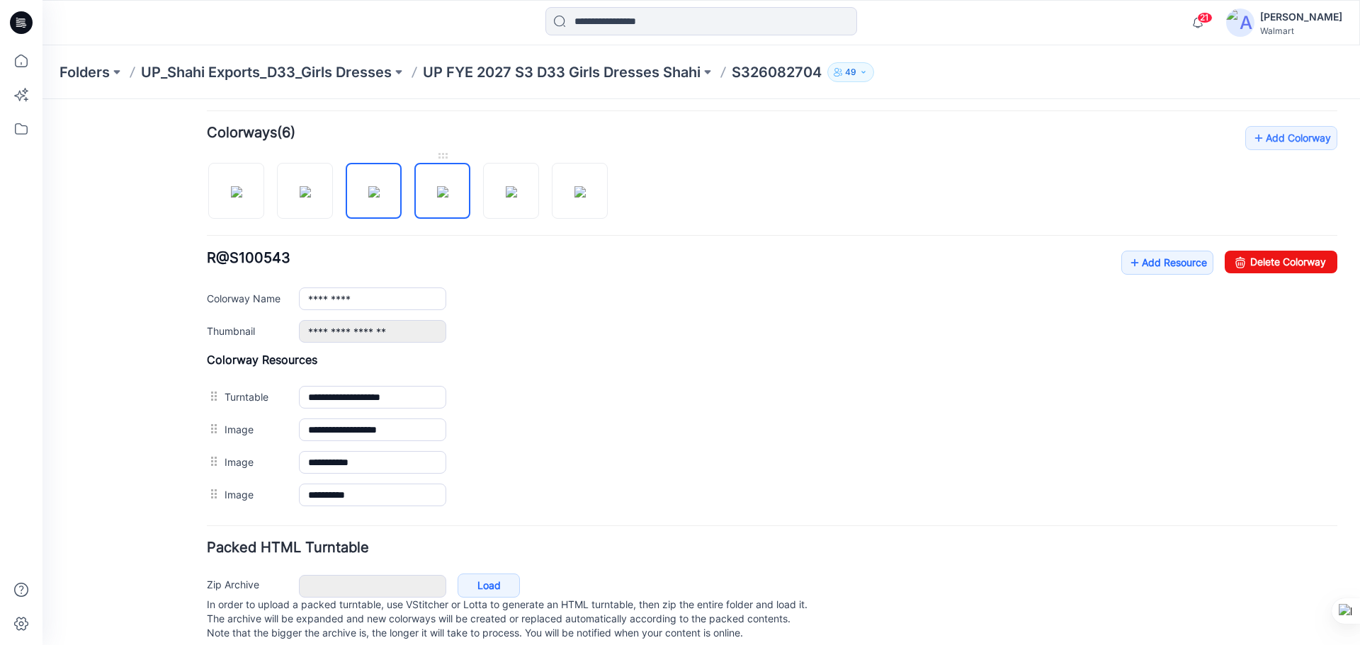
click at [448, 190] on img at bounding box center [442, 191] width 11 height 11
click at [517, 193] on img at bounding box center [511, 191] width 11 height 11
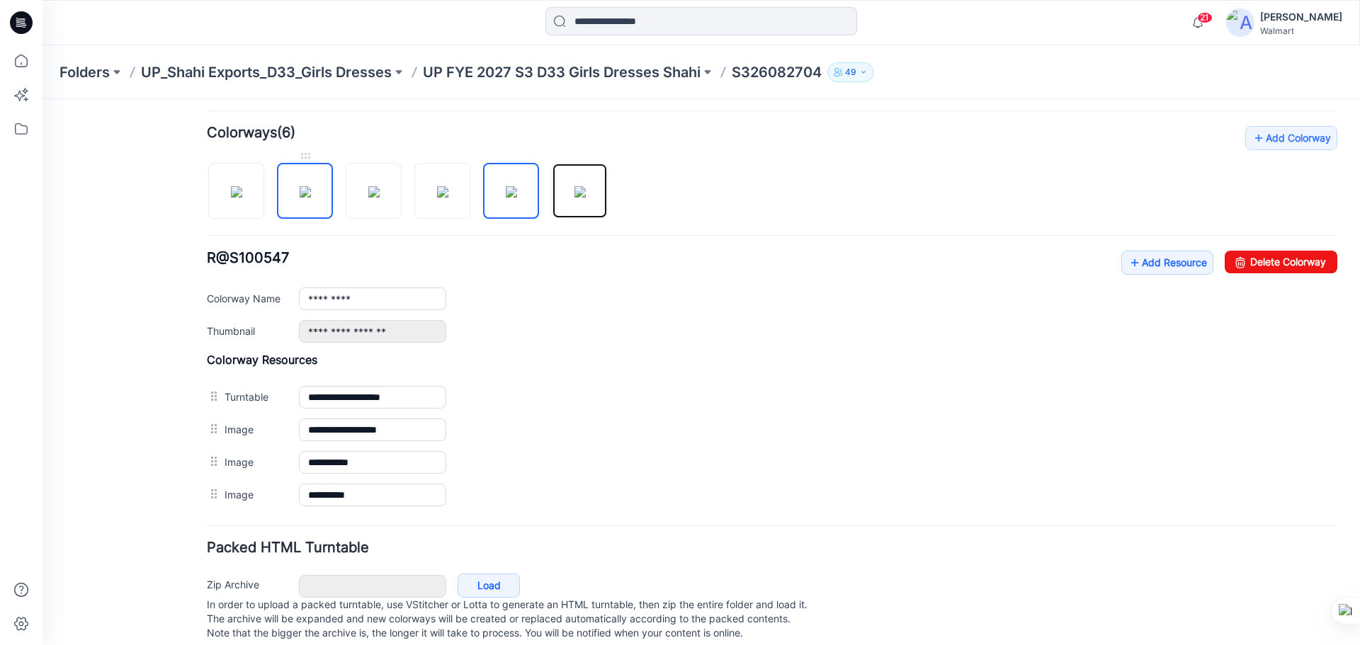
drag, startPoint x: 597, startPoint y: 198, endPoint x: 297, endPoint y: 197, distance: 300.4
click at [586, 197] on img at bounding box center [580, 191] width 11 height 11
click at [242, 196] on img at bounding box center [236, 191] width 11 height 11
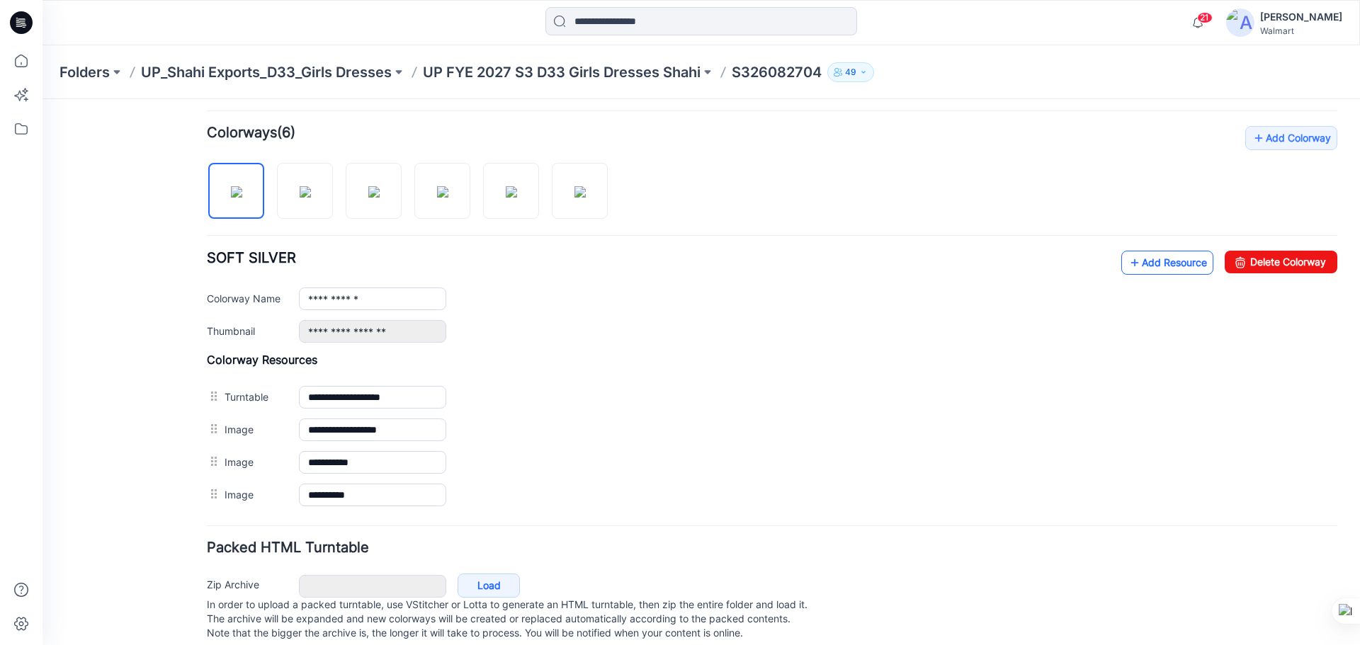
click at [1140, 263] on link "Add Resource" at bounding box center [1168, 263] width 92 height 24
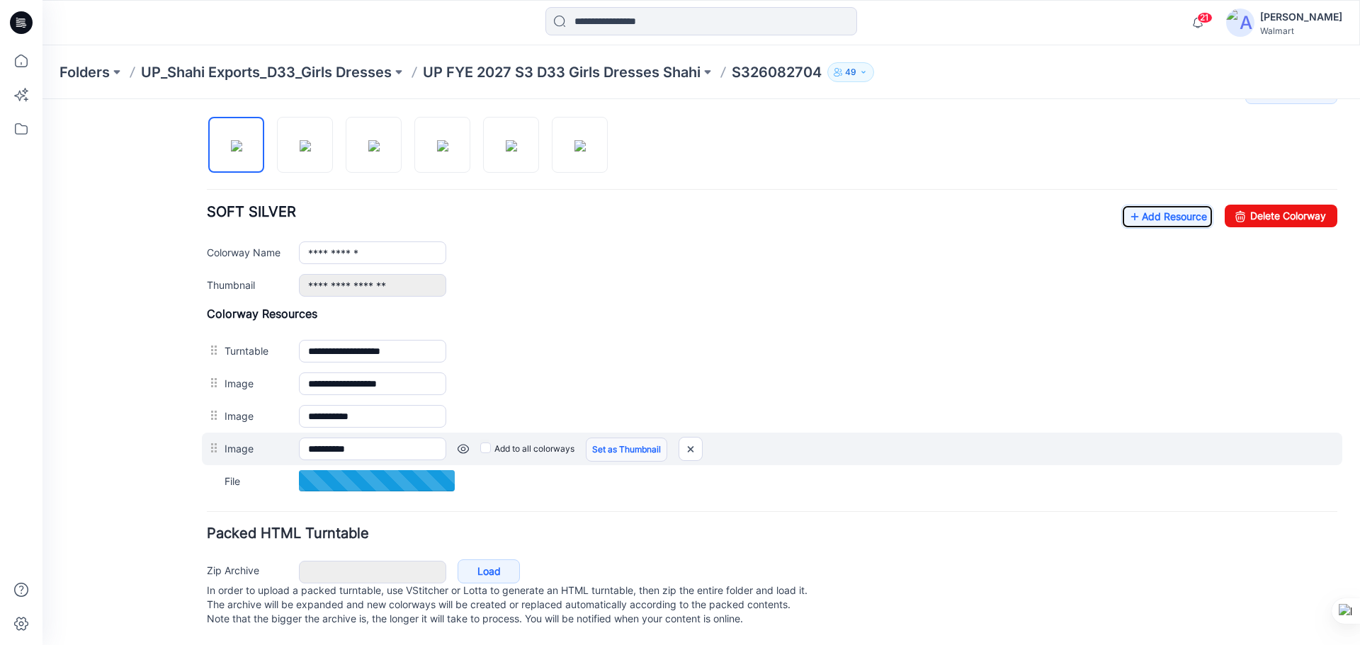
scroll to position [477, 0]
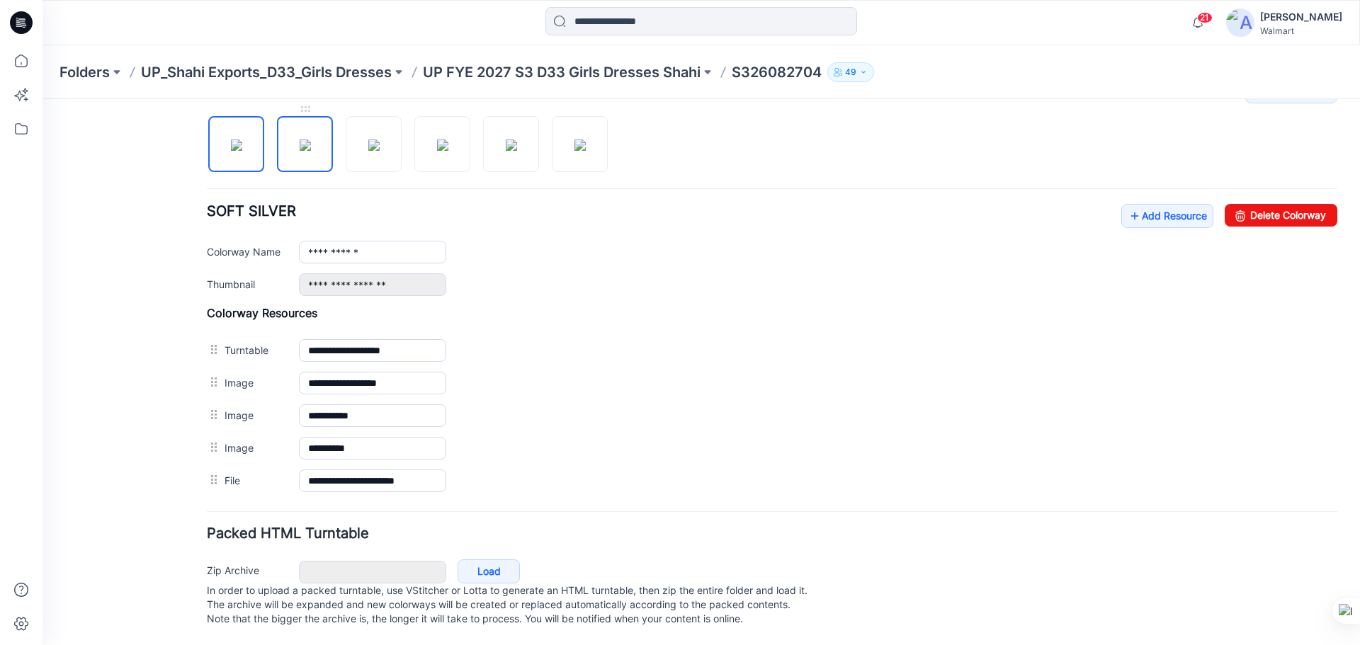
click at [310, 140] on img at bounding box center [305, 145] width 11 height 11
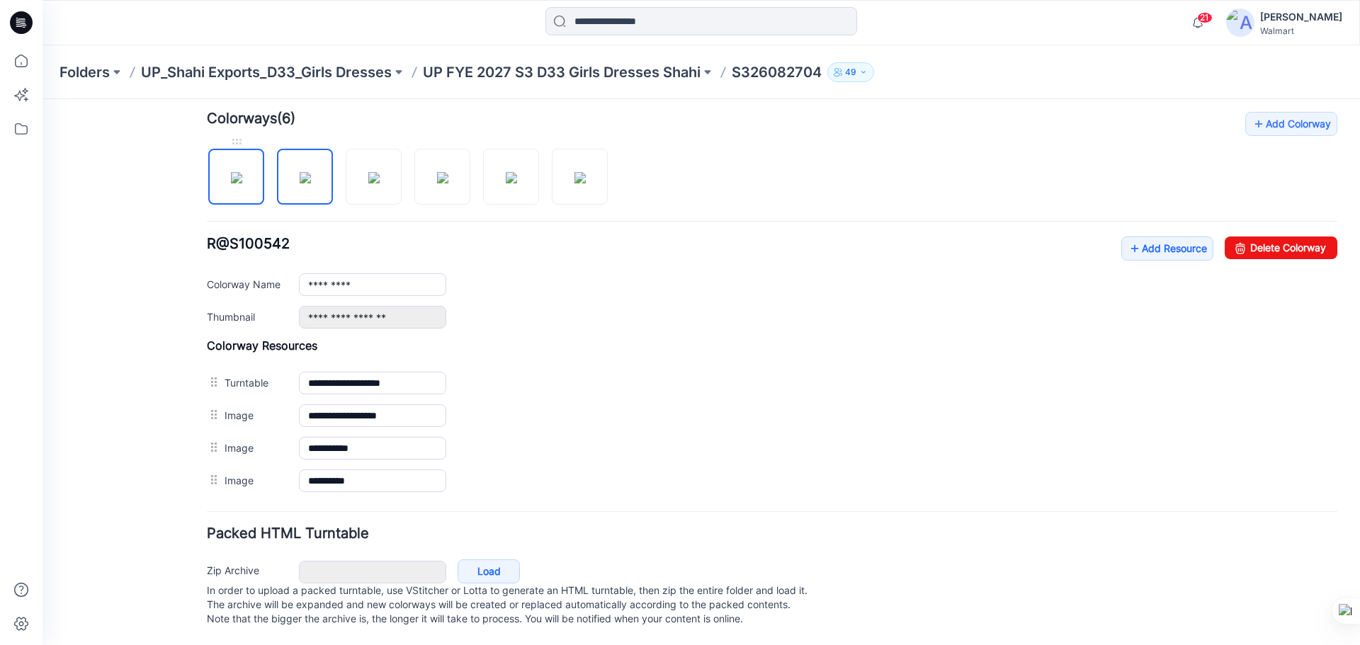
click at [242, 172] on img at bounding box center [236, 177] width 11 height 11
type input "**********"
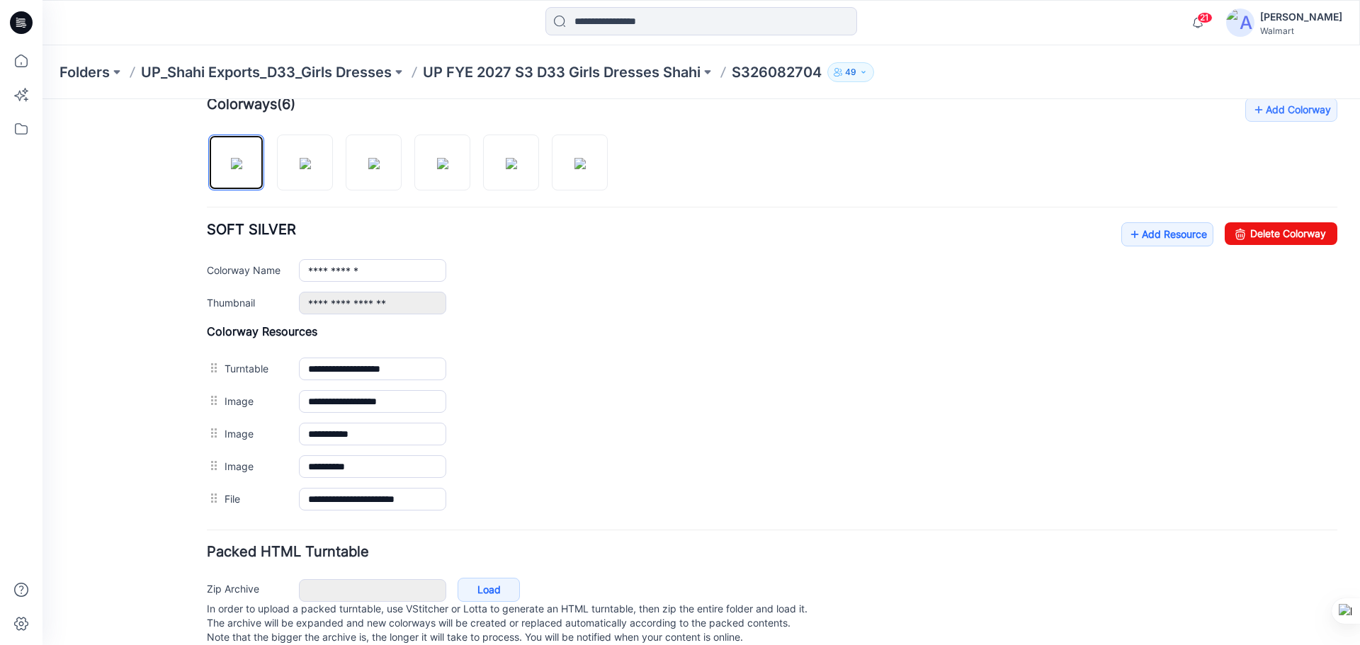
click at [26, 25] on icon at bounding box center [23, 25] width 5 height 1
